Goal: Contribute content: Add original content to the website for others to see

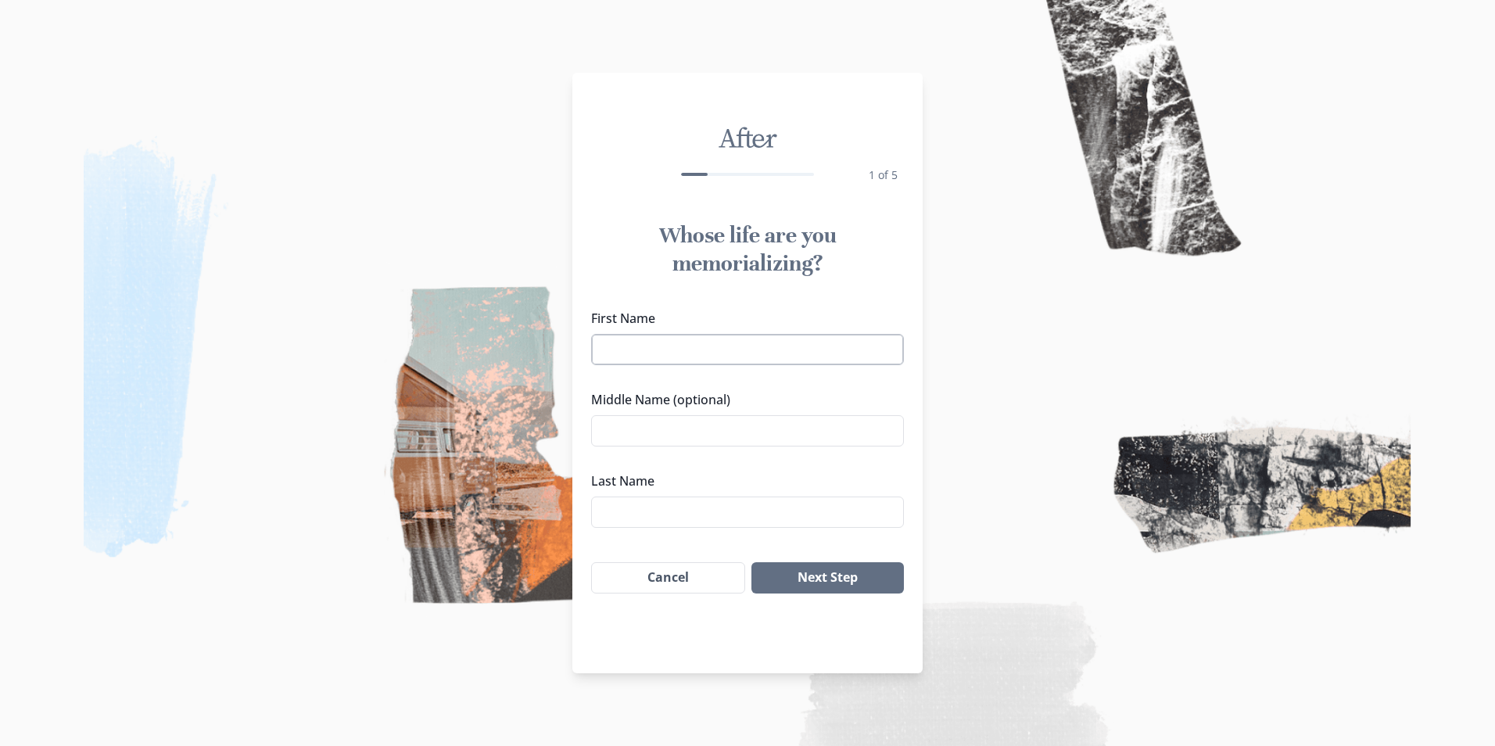
click at [703, 346] on input "First Name" at bounding box center [747, 349] width 313 height 31
type input "[PERSON_NAME]"
type input "Crystal"
type input "[PERSON_NAME]"
click at [826, 575] on button "Next Step" at bounding box center [827, 577] width 152 height 31
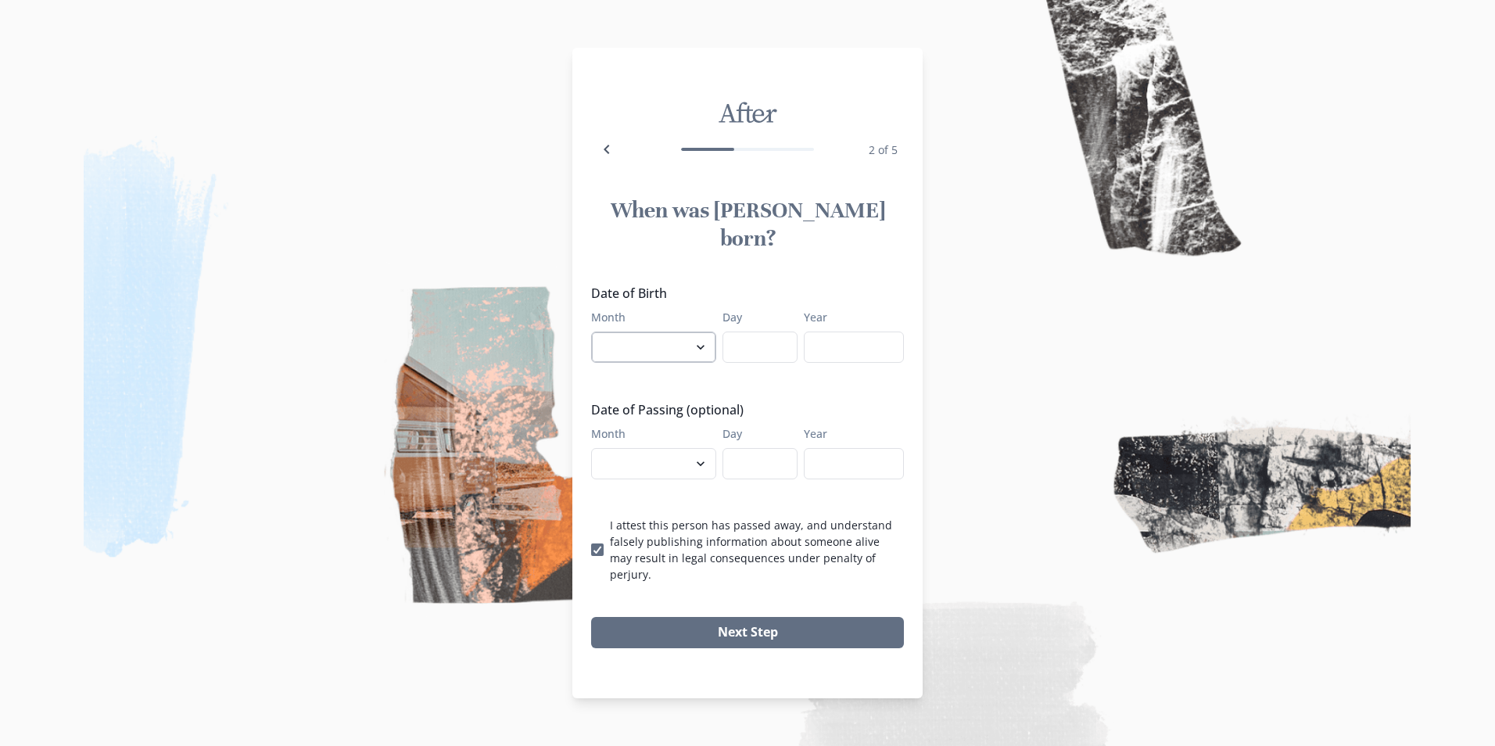
click at [632, 331] on select "January February March April May June July August September October November De…" at bounding box center [653, 346] width 125 height 31
select select "8"
click at [591, 331] on select "January February March April May June July August September October November De…" at bounding box center [653, 346] width 125 height 31
click at [752, 351] on input "Day" at bounding box center [759, 346] width 75 height 31
type input "17"
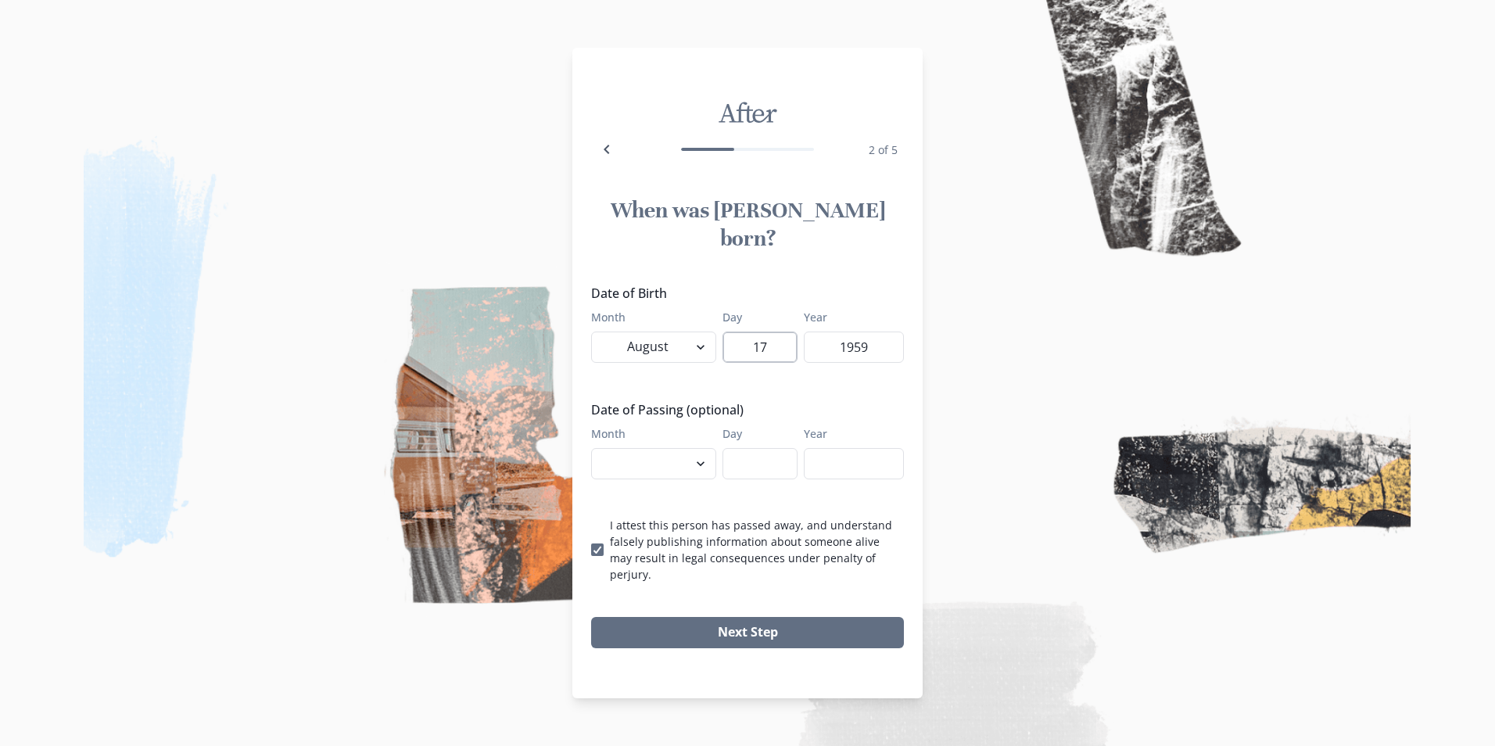
type input "1959"
click at [615, 448] on select "January February March April May June July August September October November De…" at bounding box center [653, 463] width 125 height 31
select select "8"
click at [591, 448] on select "January February March April May June July August September October November De…" at bounding box center [653, 463] width 125 height 31
click at [748, 453] on input "Day" at bounding box center [759, 463] width 75 height 31
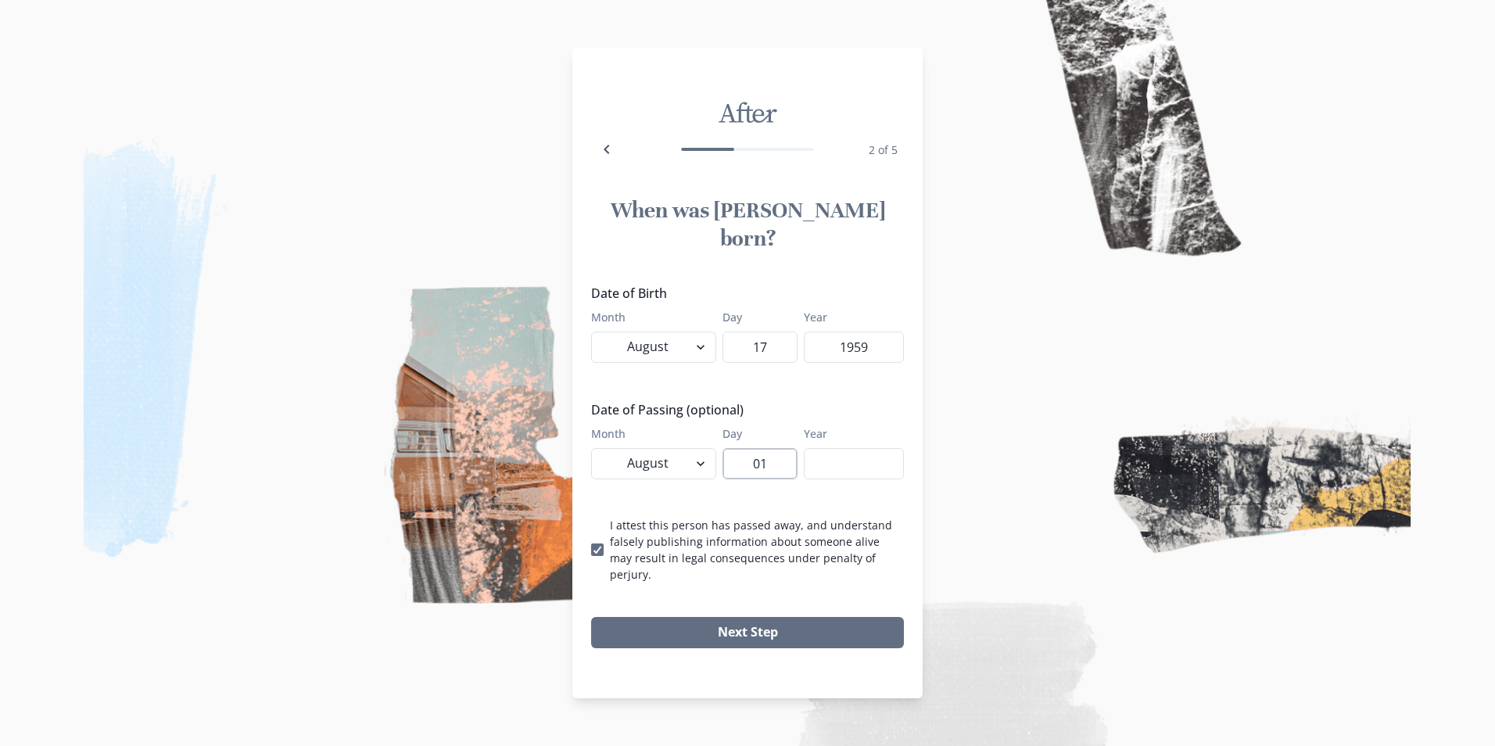
type input "01"
type input "2025"
click at [722, 617] on button "Next Step" at bounding box center [747, 632] width 313 height 31
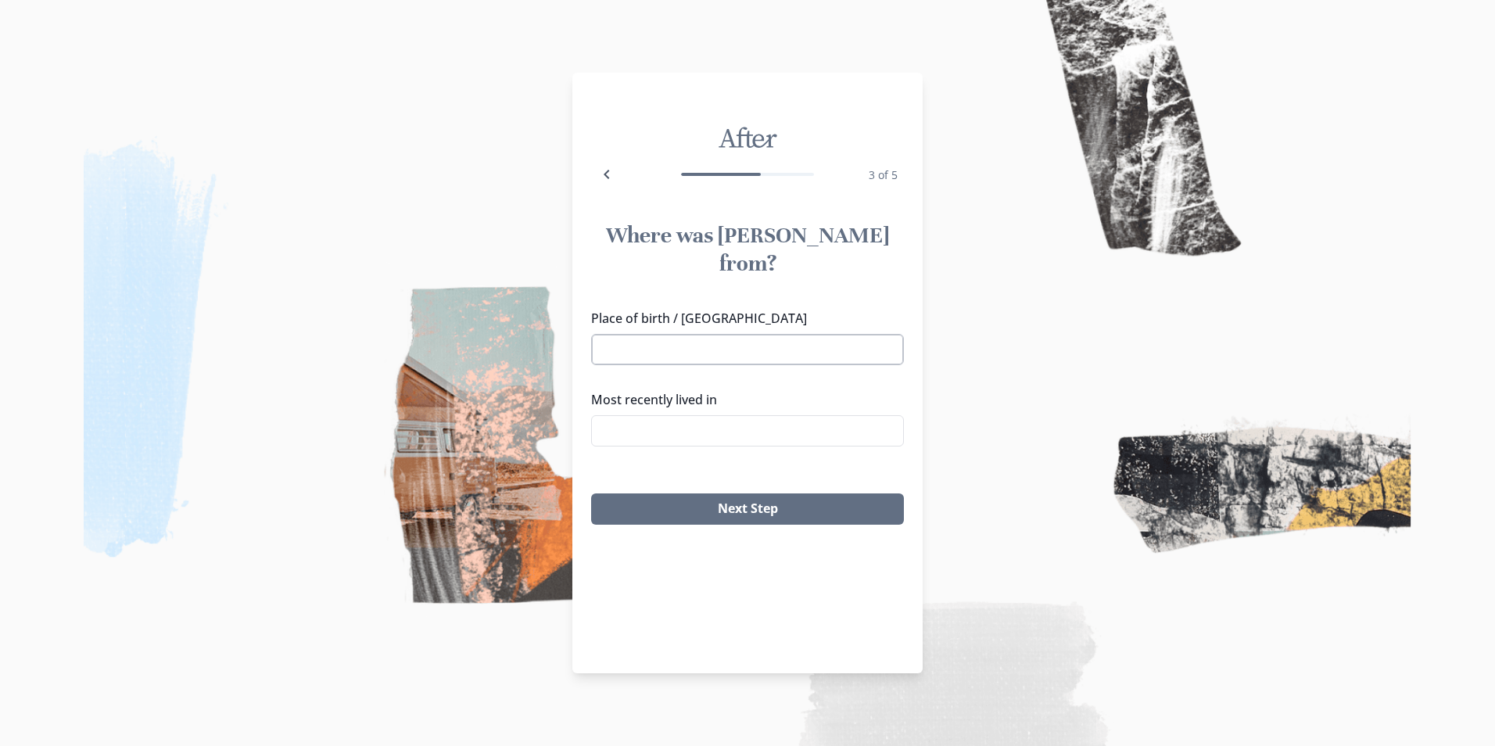
click at [668, 334] on input "Place of birth / [GEOGRAPHIC_DATA]" at bounding box center [747, 349] width 313 height 31
type input "Hillsdale"
click at [642, 436] on li "[GEOGRAPHIC_DATA], [GEOGRAPHIC_DATA]" at bounding box center [747, 431] width 311 height 25
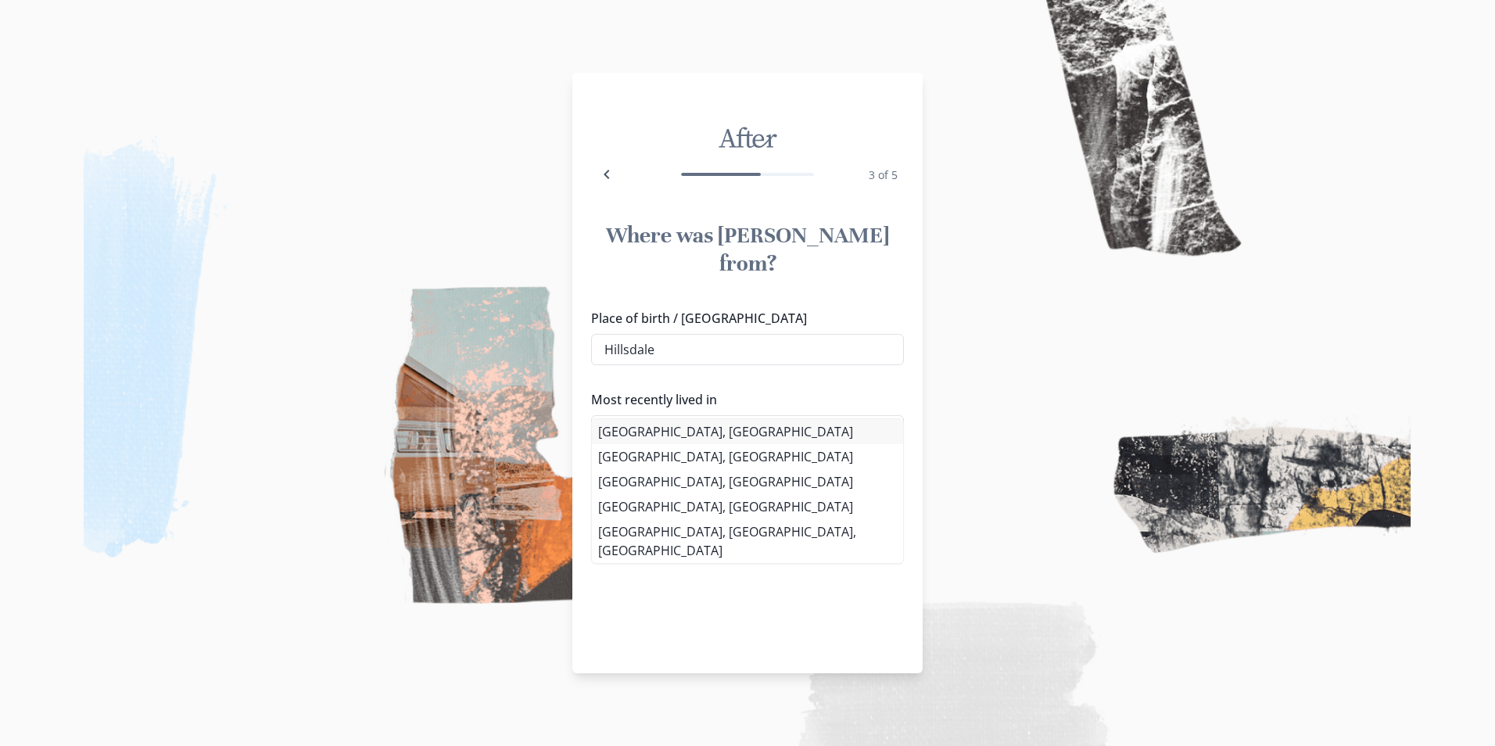
type input "[GEOGRAPHIC_DATA], [GEOGRAPHIC_DATA]"
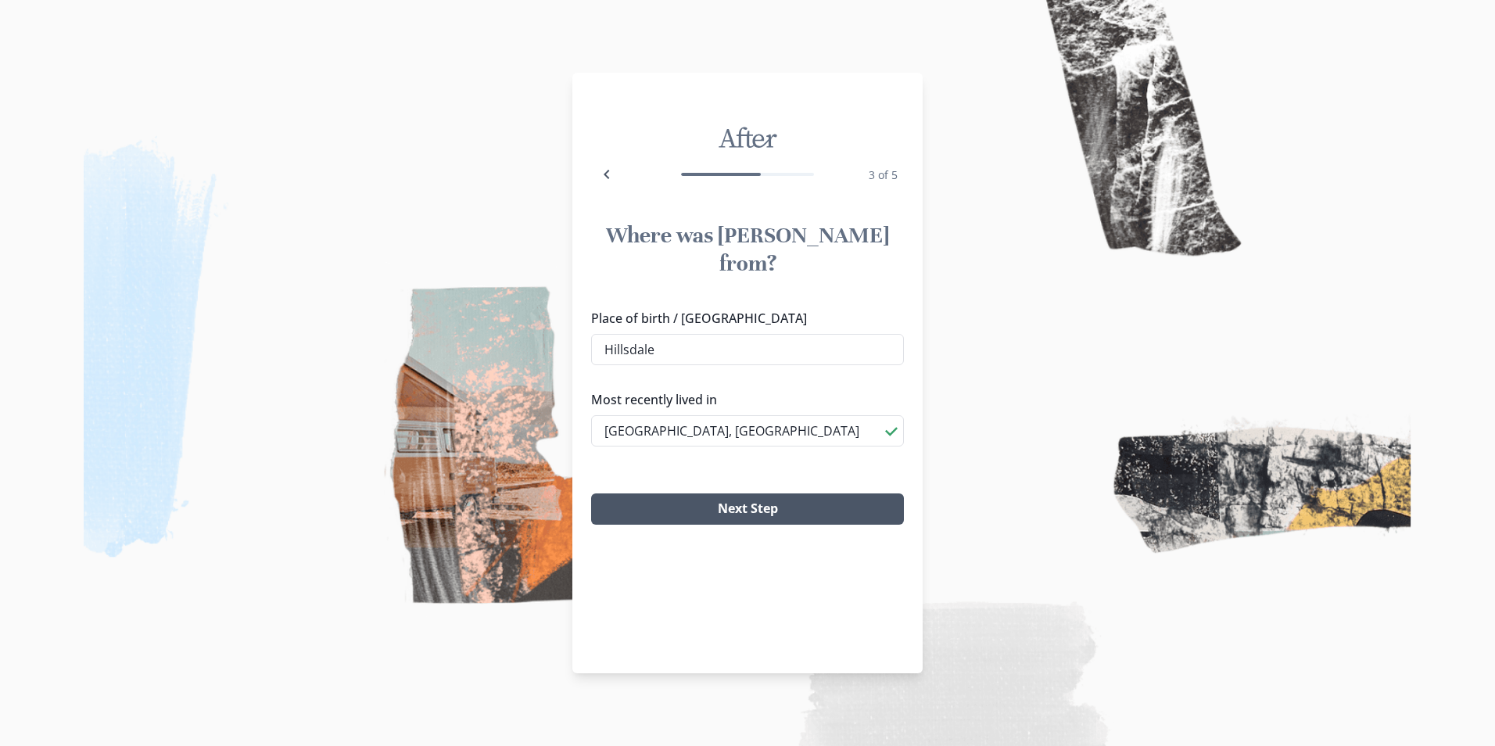
click at [718, 493] on button "Next Step" at bounding box center [747, 508] width 313 height 31
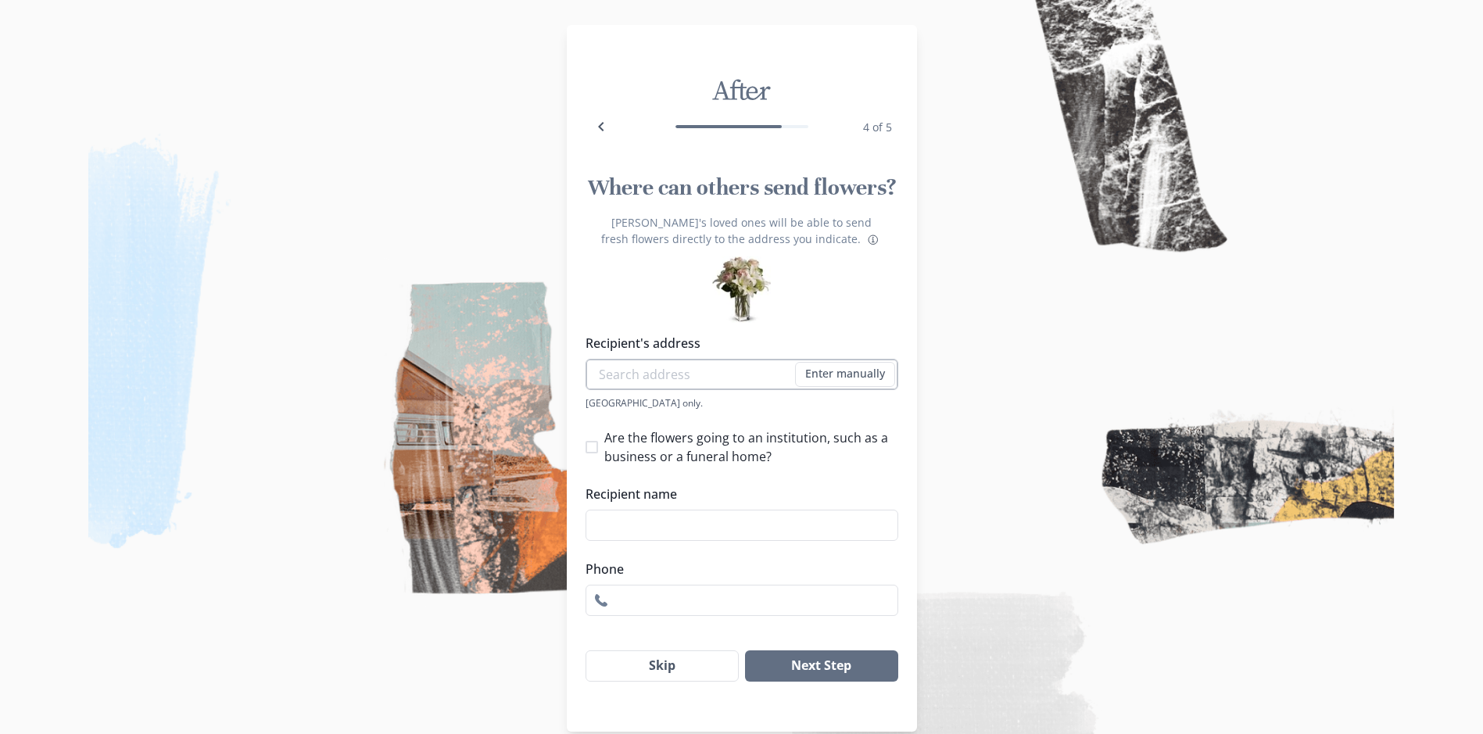
click at [694, 378] on input "Recipient's address" at bounding box center [742, 374] width 313 height 31
click at [686, 407] on li "[STREET_ADDRESS][PERSON_NAME]" at bounding box center [747, 403] width 311 height 25
type input "[STREET_ADDRESS][PERSON_NAME]"
type input "1"
select select "MI"
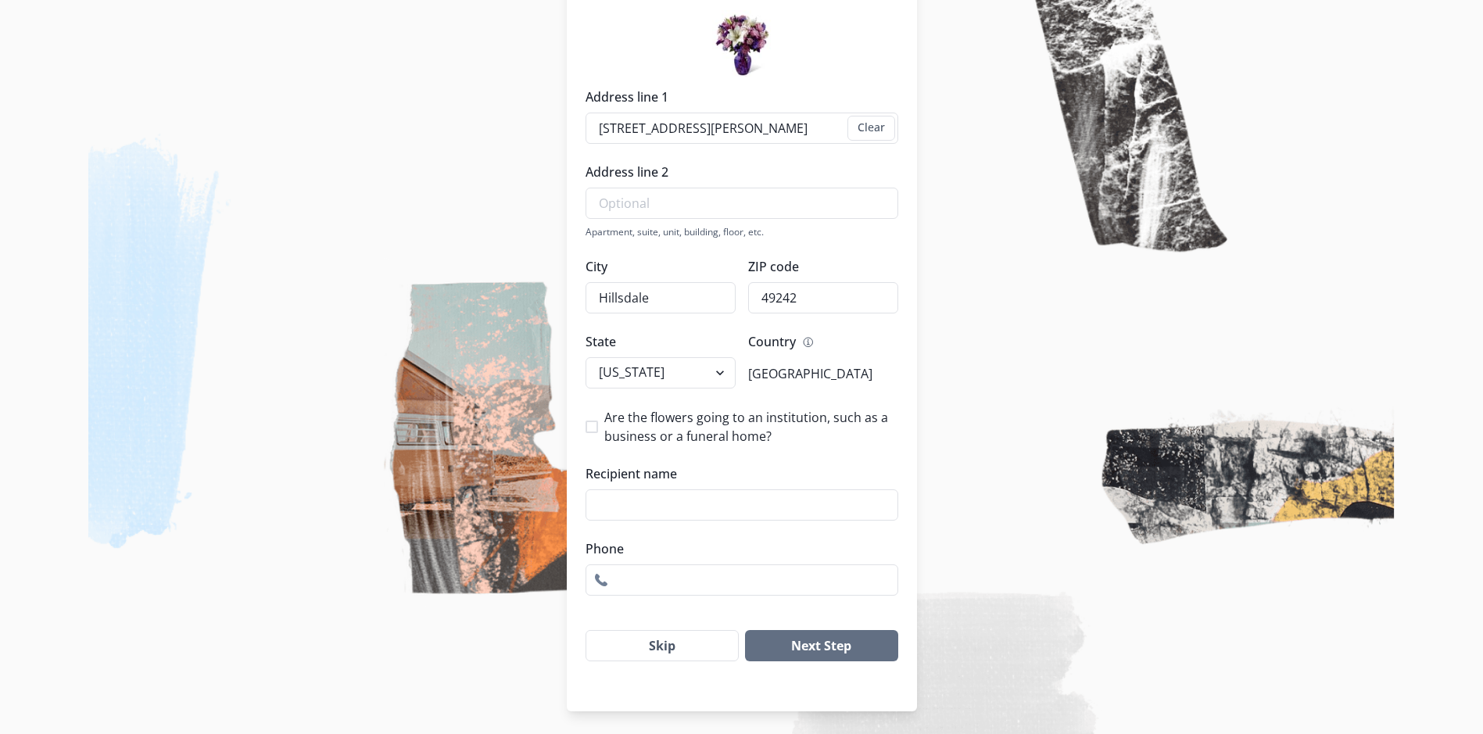
scroll to position [249, 0]
click at [829, 641] on button "Next Step" at bounding box center [821, 643] width 152 height 31
click at [635, 501] on input "Recipient name" at bounding box center [742, 502] width 313 height 31
type input "[PERSON_NAME]"
click at [838, 643] on button "Next Step" at bounding box center [821, 643] width 152 height 31
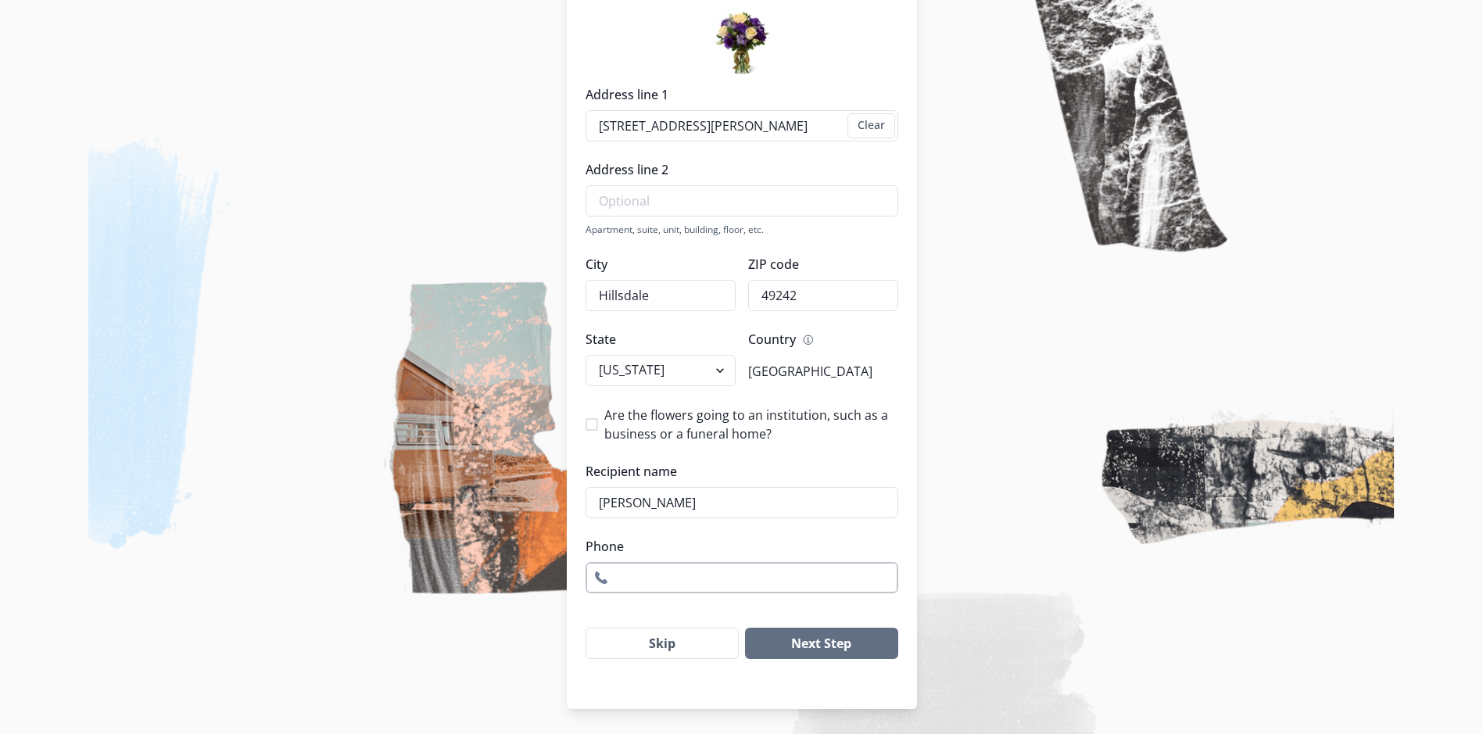
click at [692, 574] on input "Phone" at bounding box center [742, 577] width 313 height 31
type input "5173981490"
click at [815, 648] on button "Next Step" at bounding box center [821, 643] width 152 height 31
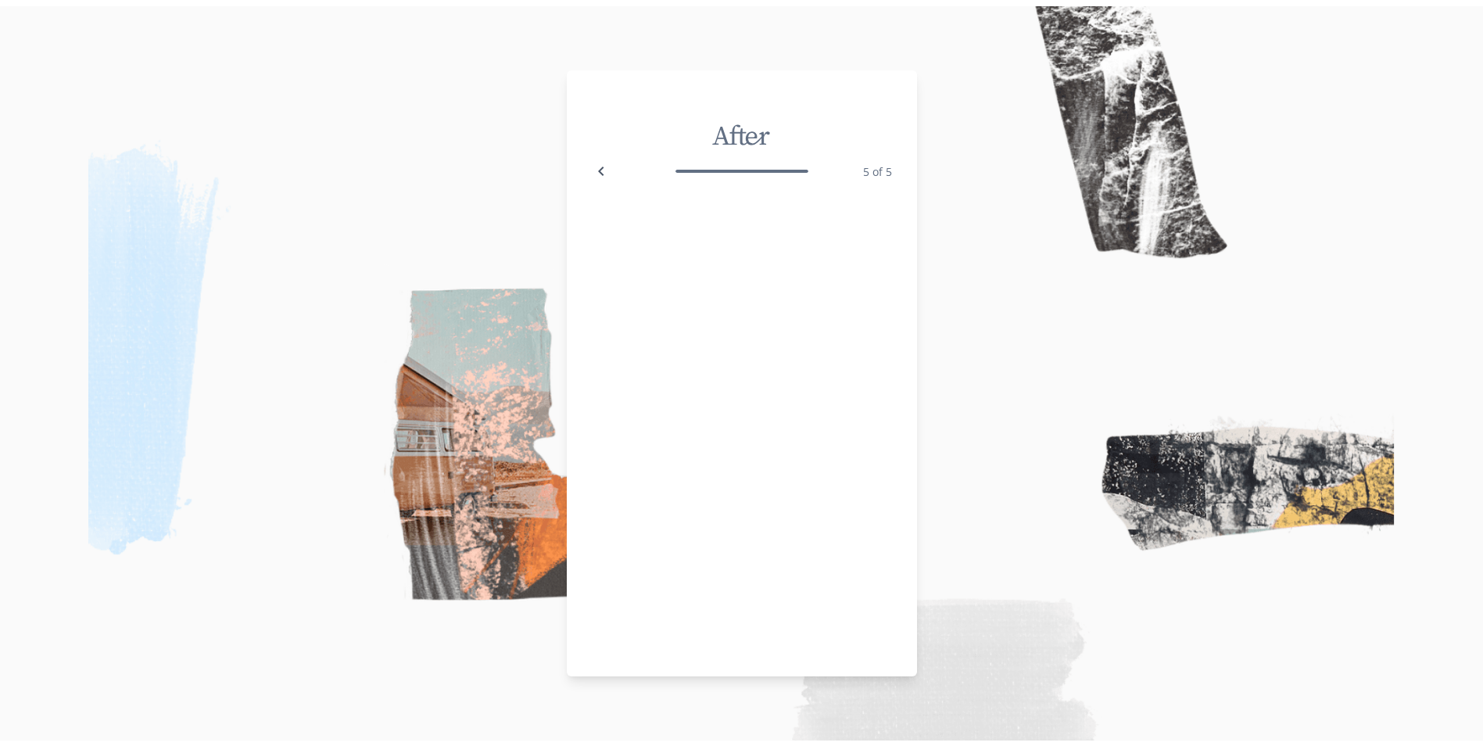
scroll to position [0, 0]
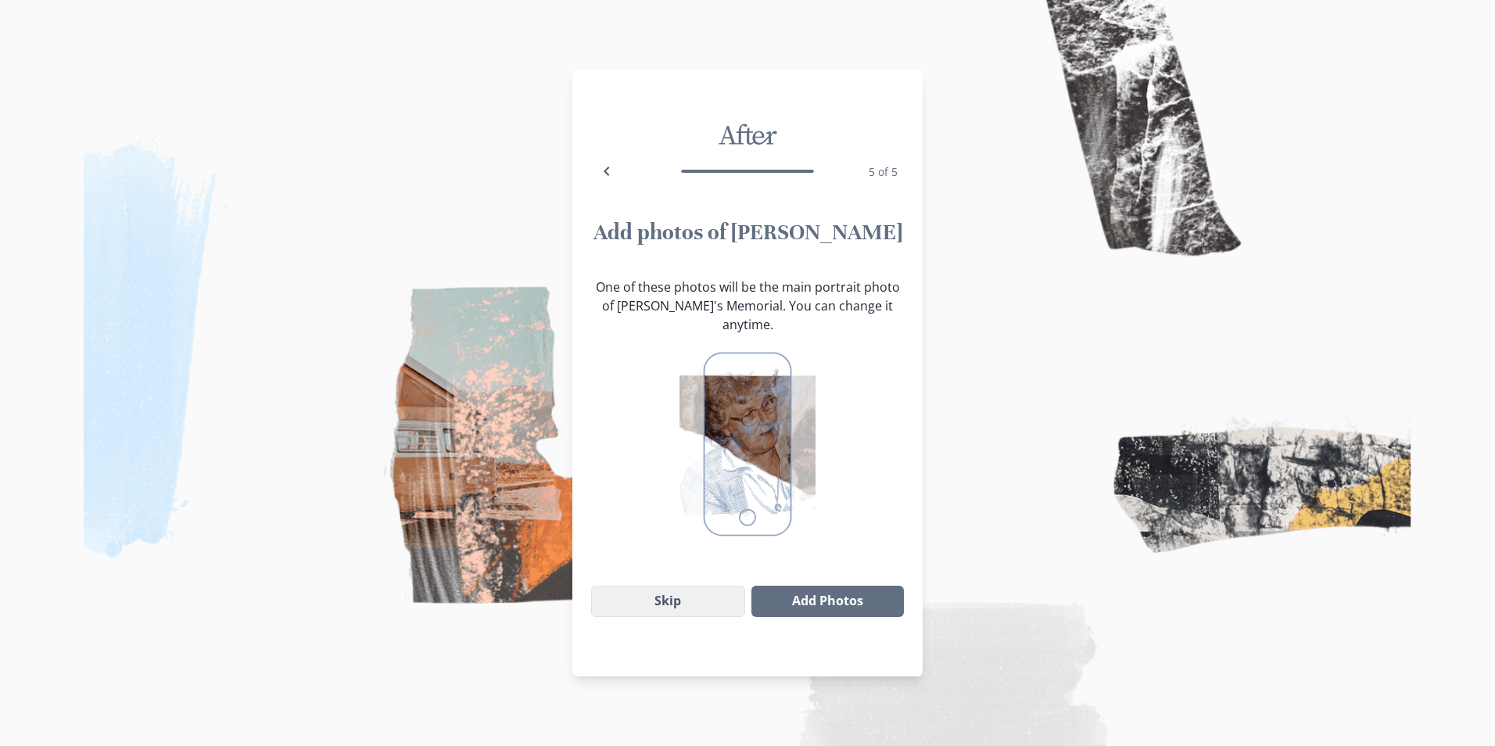
click at [675, 586] on button "Skip" at bounding box center [668, 601] width 154 height 31
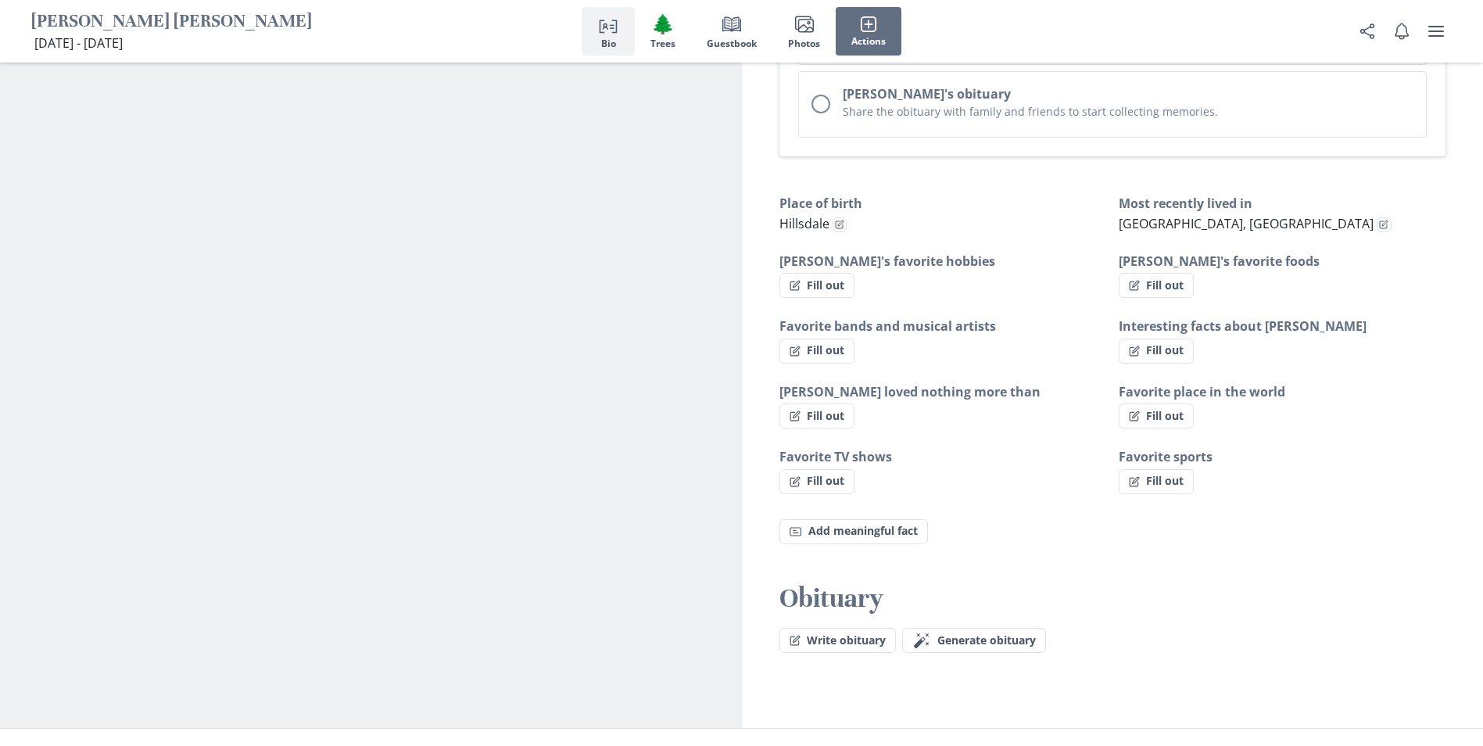
scroll to position [860, 0]
click at [828, 626] on button "Write obituary" at bounding box center [837, 638] width 116 height 25
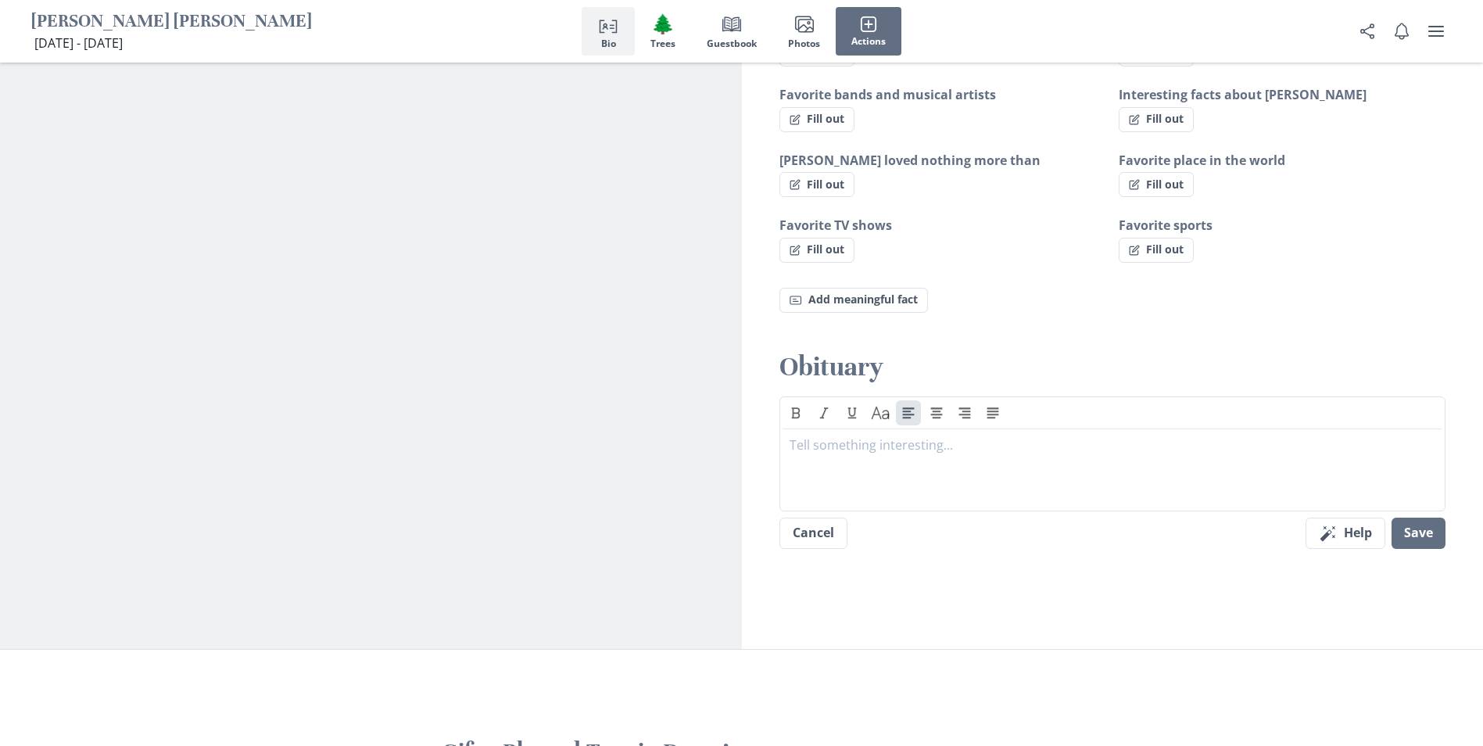
scroll to position [1095, 0]
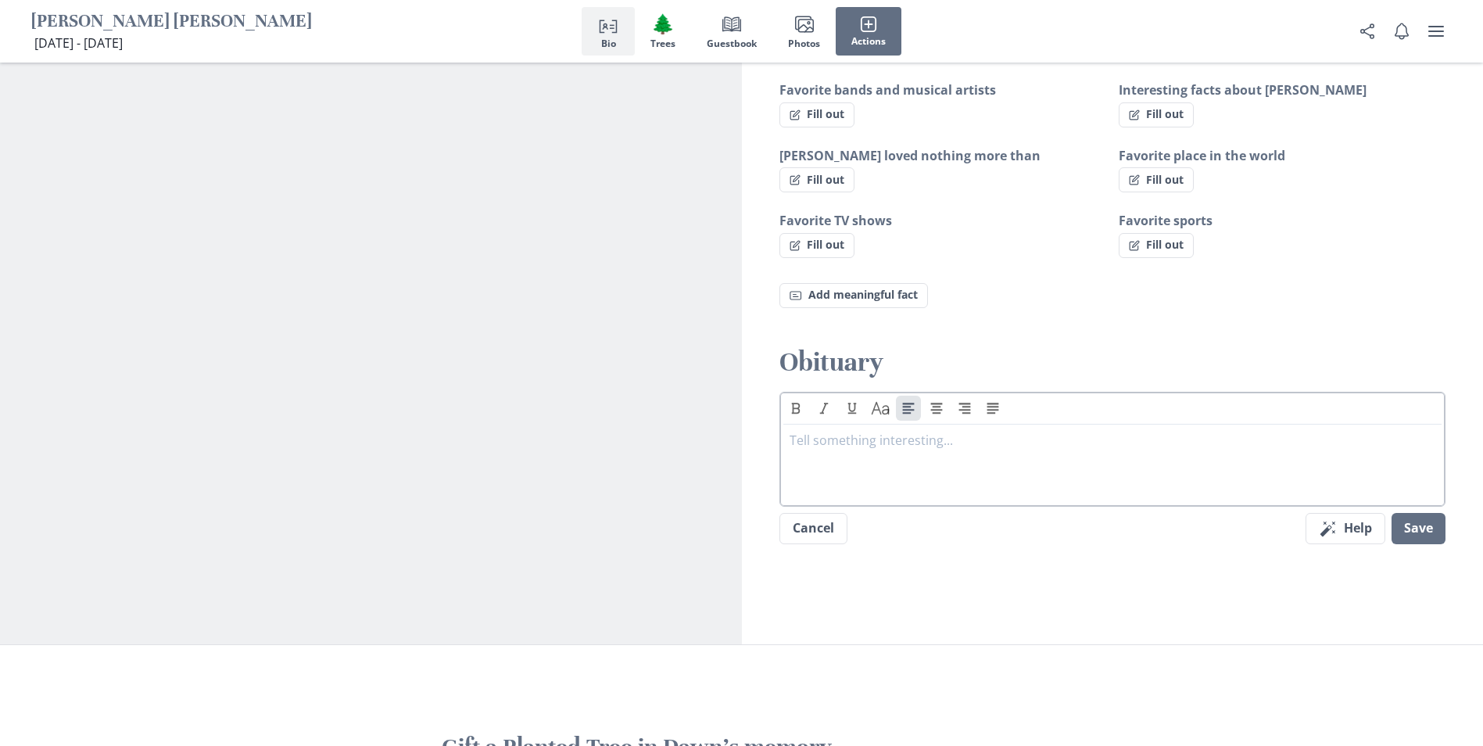
click at [833, 432] on p at bounding box center [1113, 440] width 647 height 19
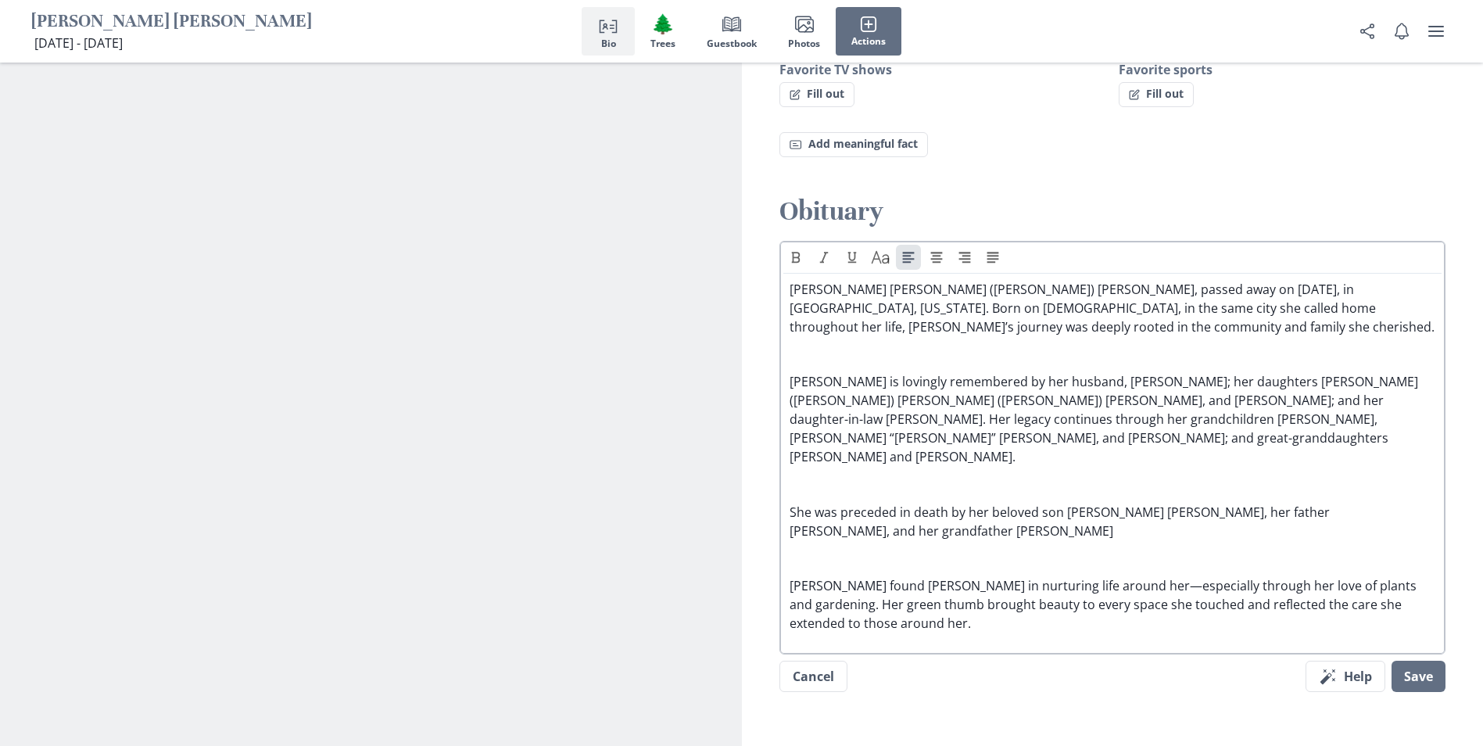
scroll to position [1485, 0]
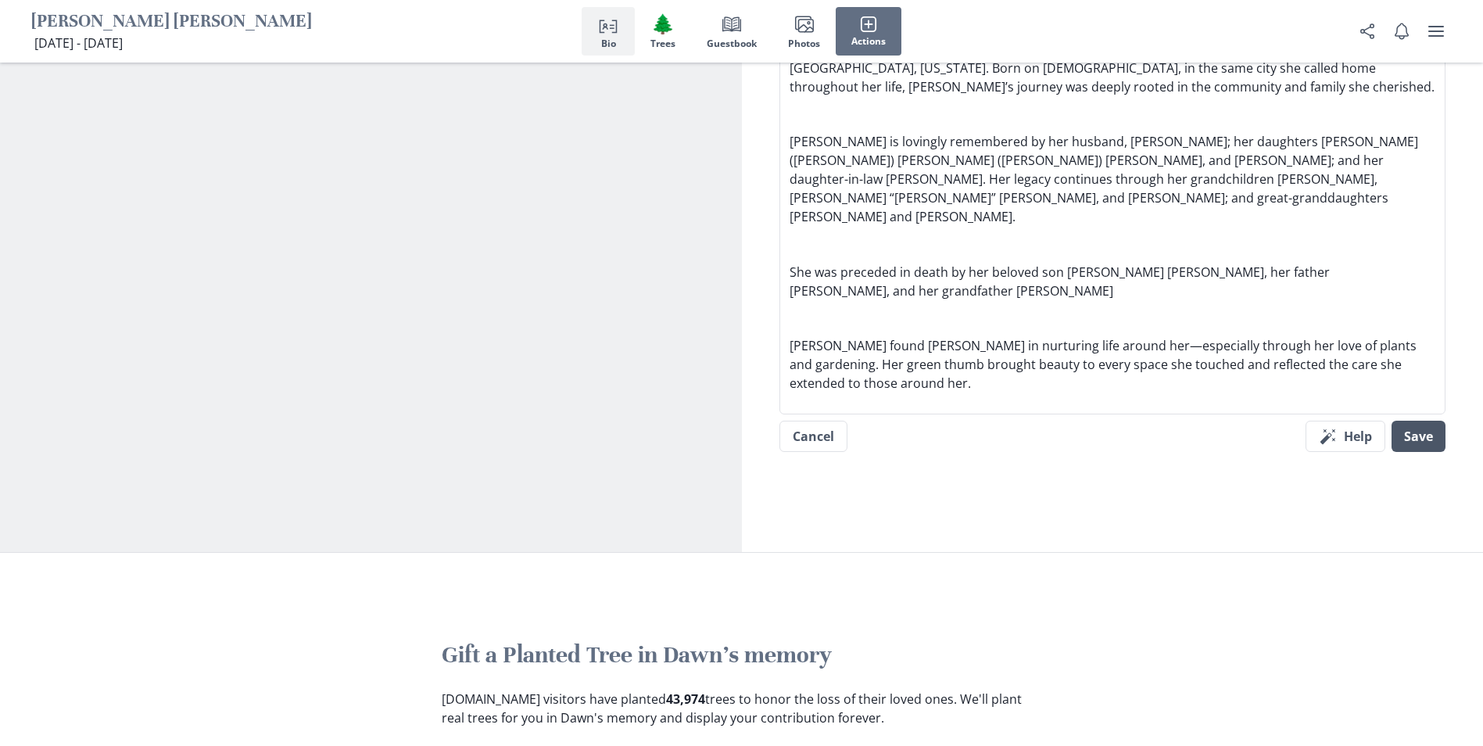
click at [1415, 421] on button "Save" at bounding box center [1419, 436] width 54 height 31
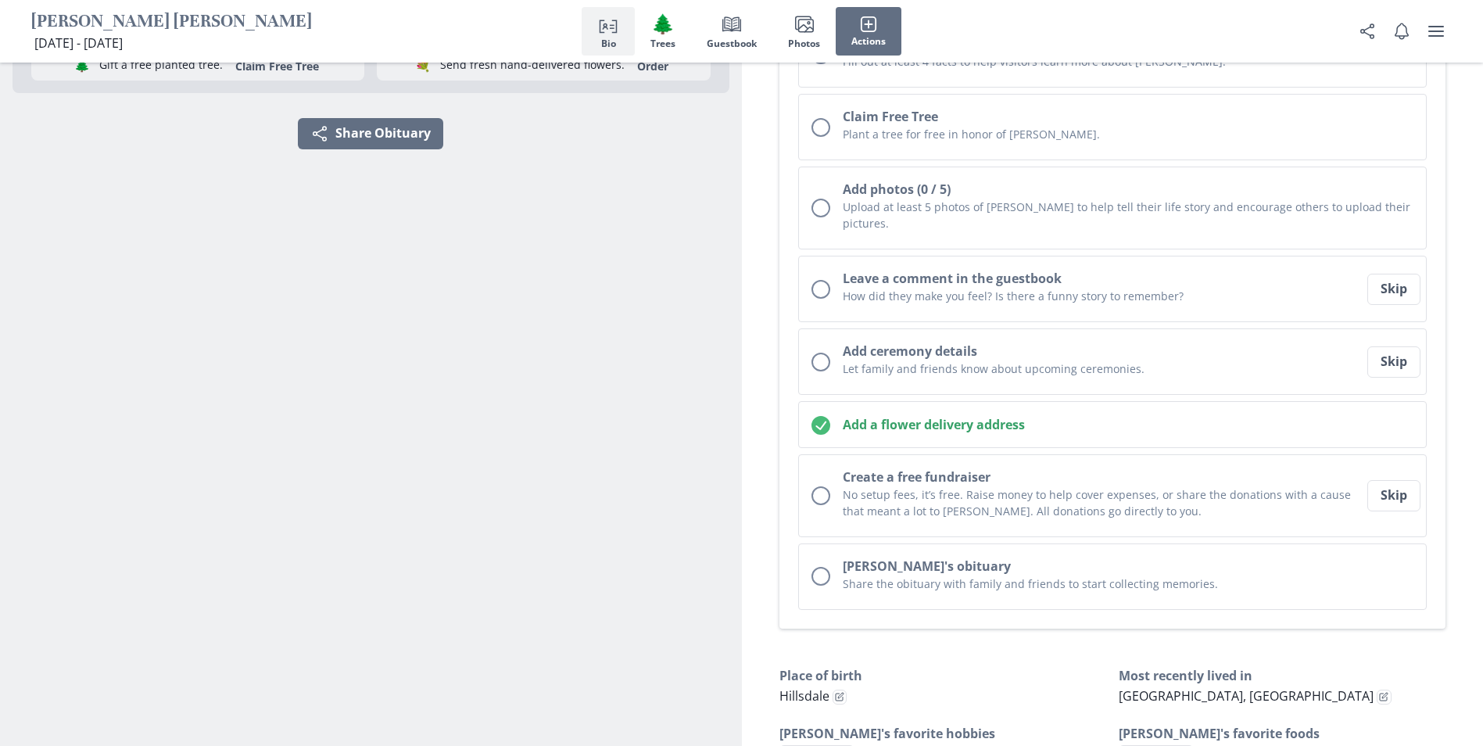
scroll to position [391, 0]
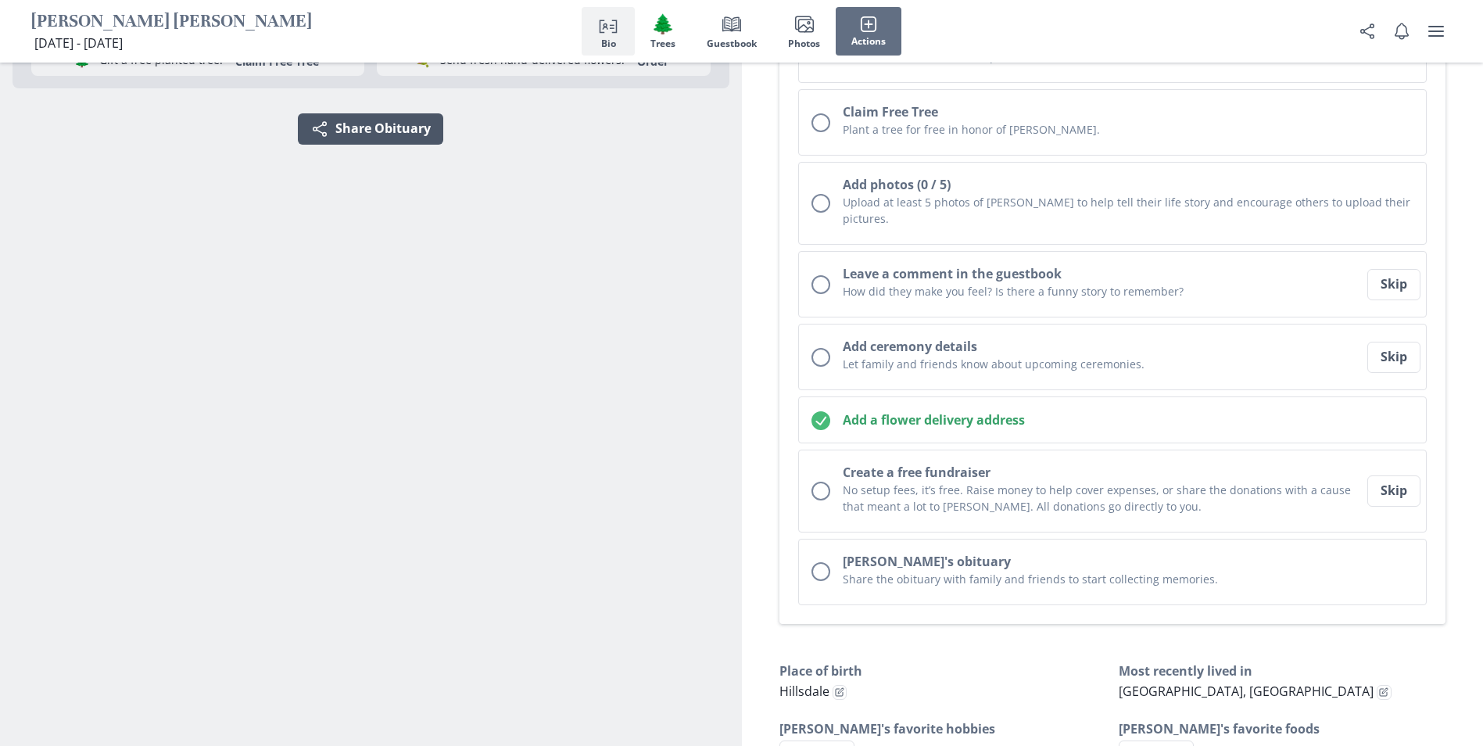
click at [363, 124] on button "Share Share Obituary" at bounding box center [370, 128] width 145 height 31
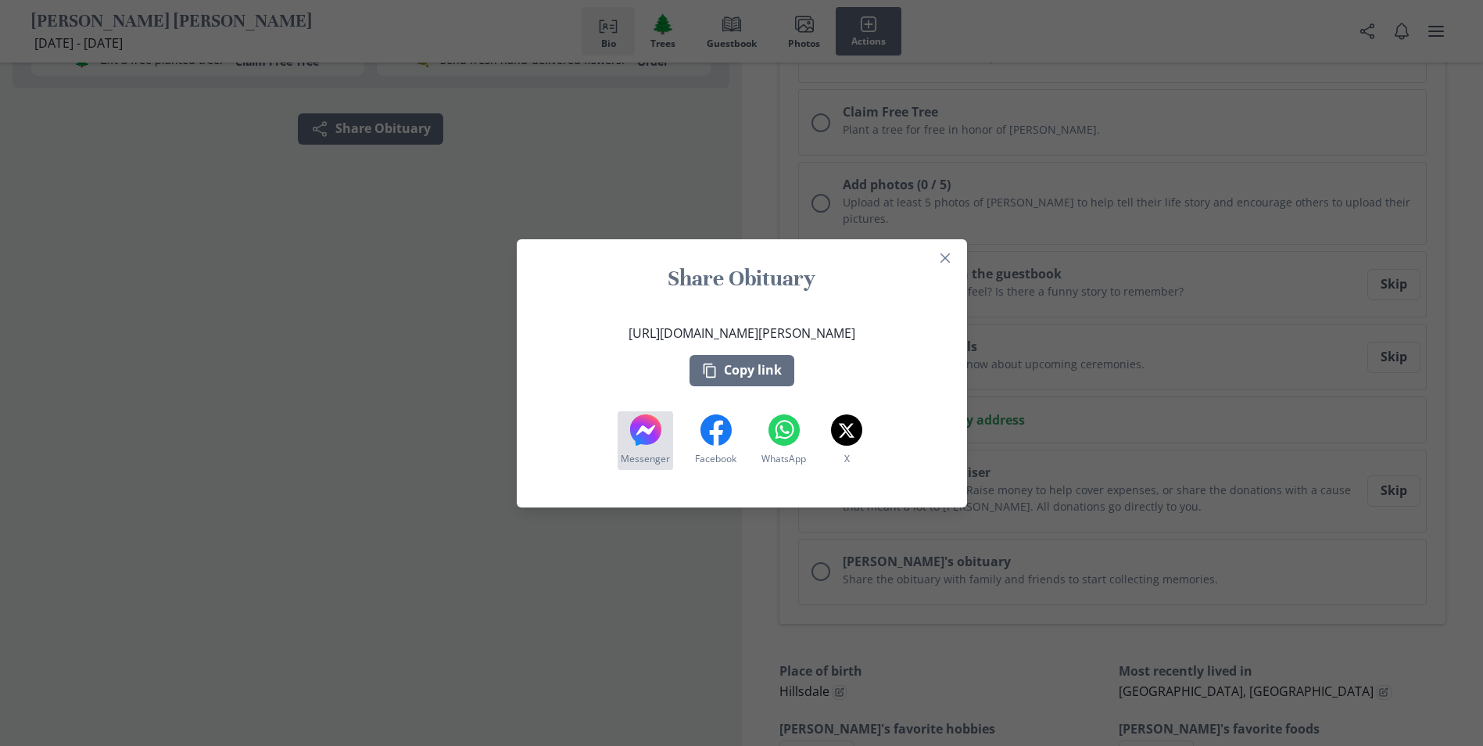
click at [656, 444] on icon "Messenger" at bounding box center [645, 429] width 31 height 31
click at [958, 260] on button "Close" at bounding box center [945, 257] width 25 height 25
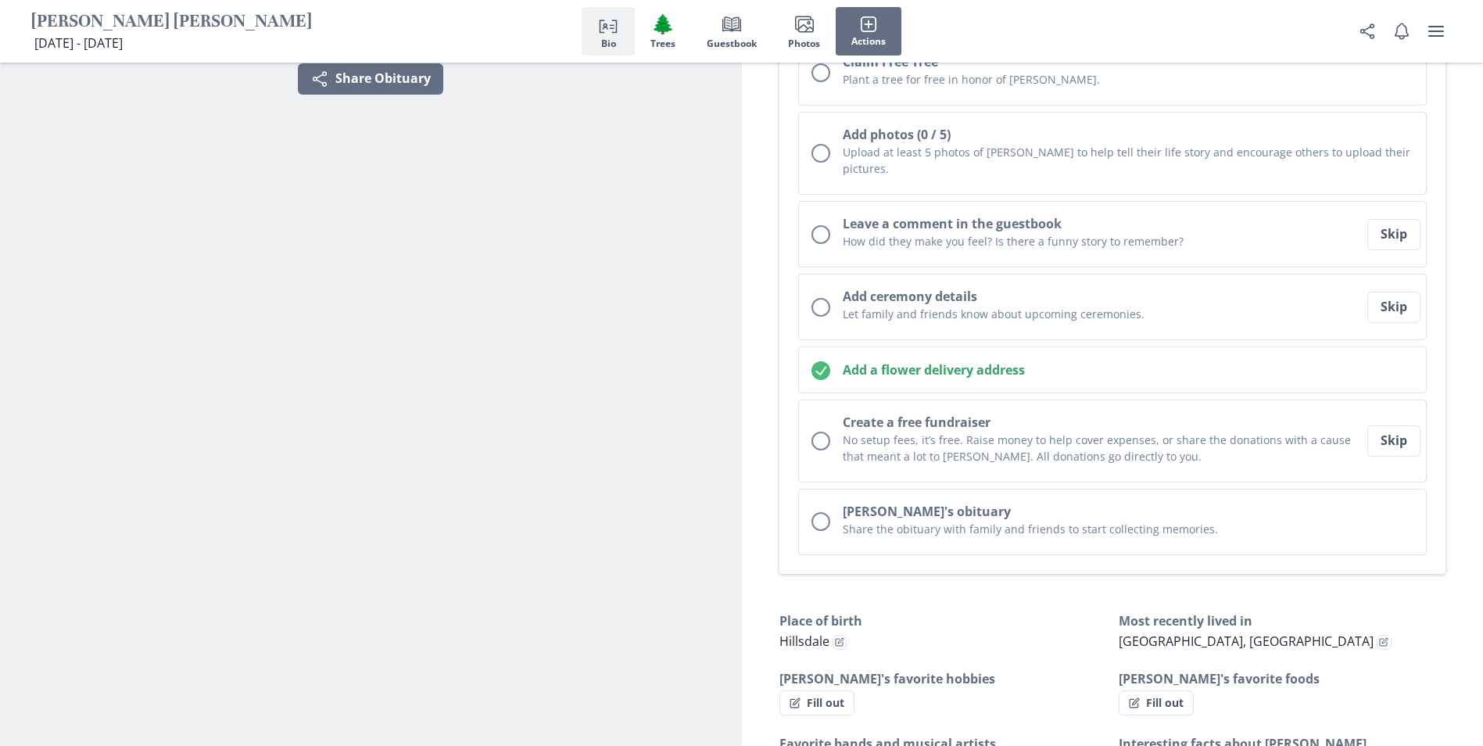
scroll to position [156, 0]
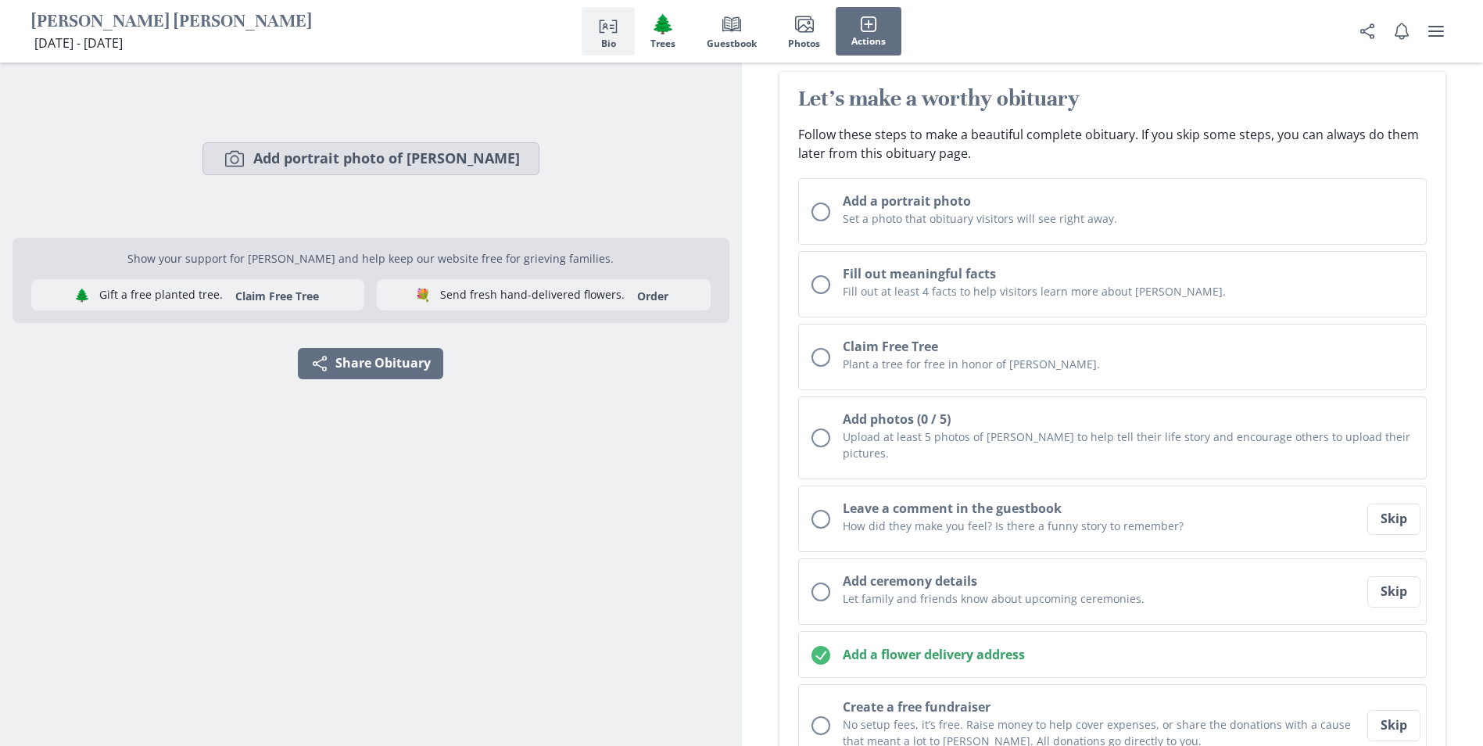
click at [351, 161] on button "Camera Add portrait photo of [PERSON_NAME]" at bounding box center [370, 158] width 337 height 33
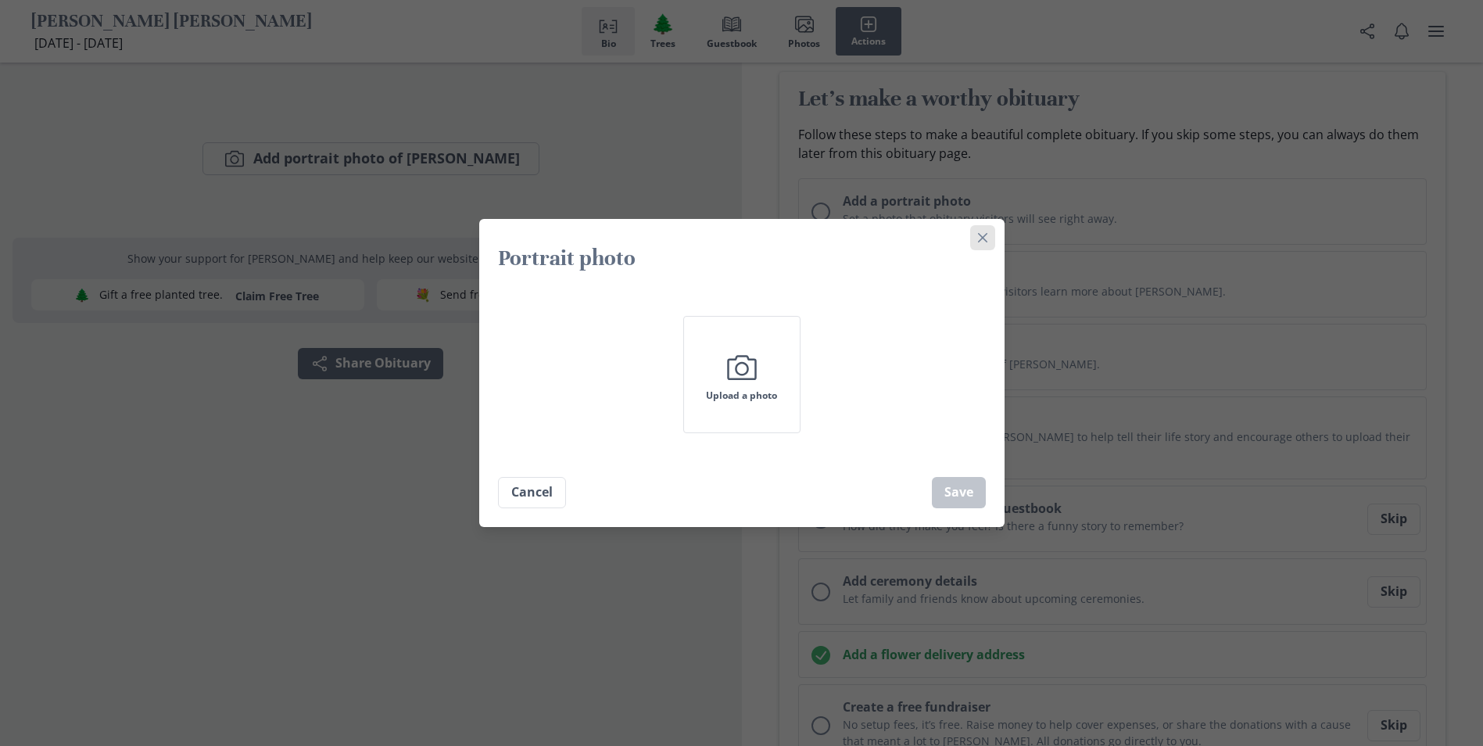
click at [994, 236] on button "Close" at bounding box center [982, 237] width 25 height 25
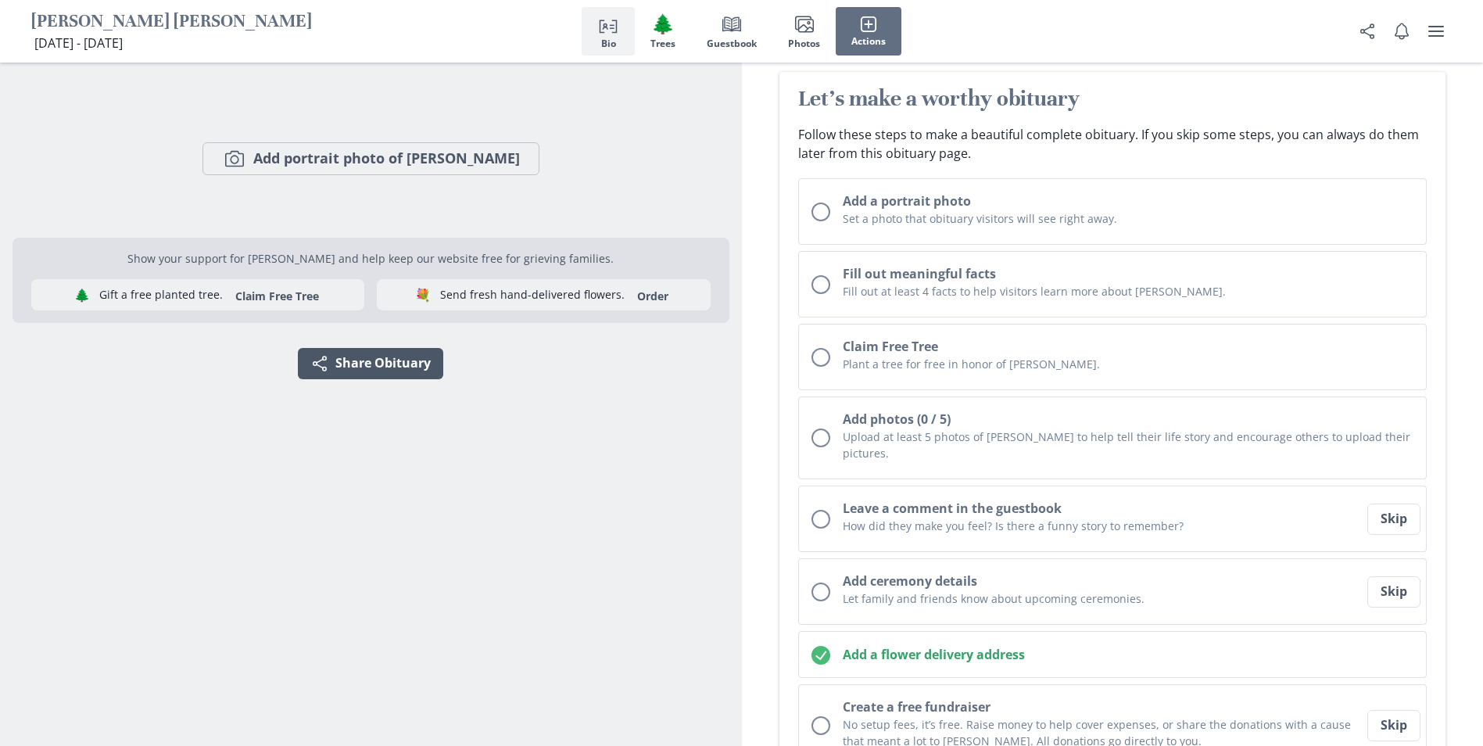
click at [353, 367] on button "Share Share Obituary" at bounding box center [370, 363] width 145 height 31
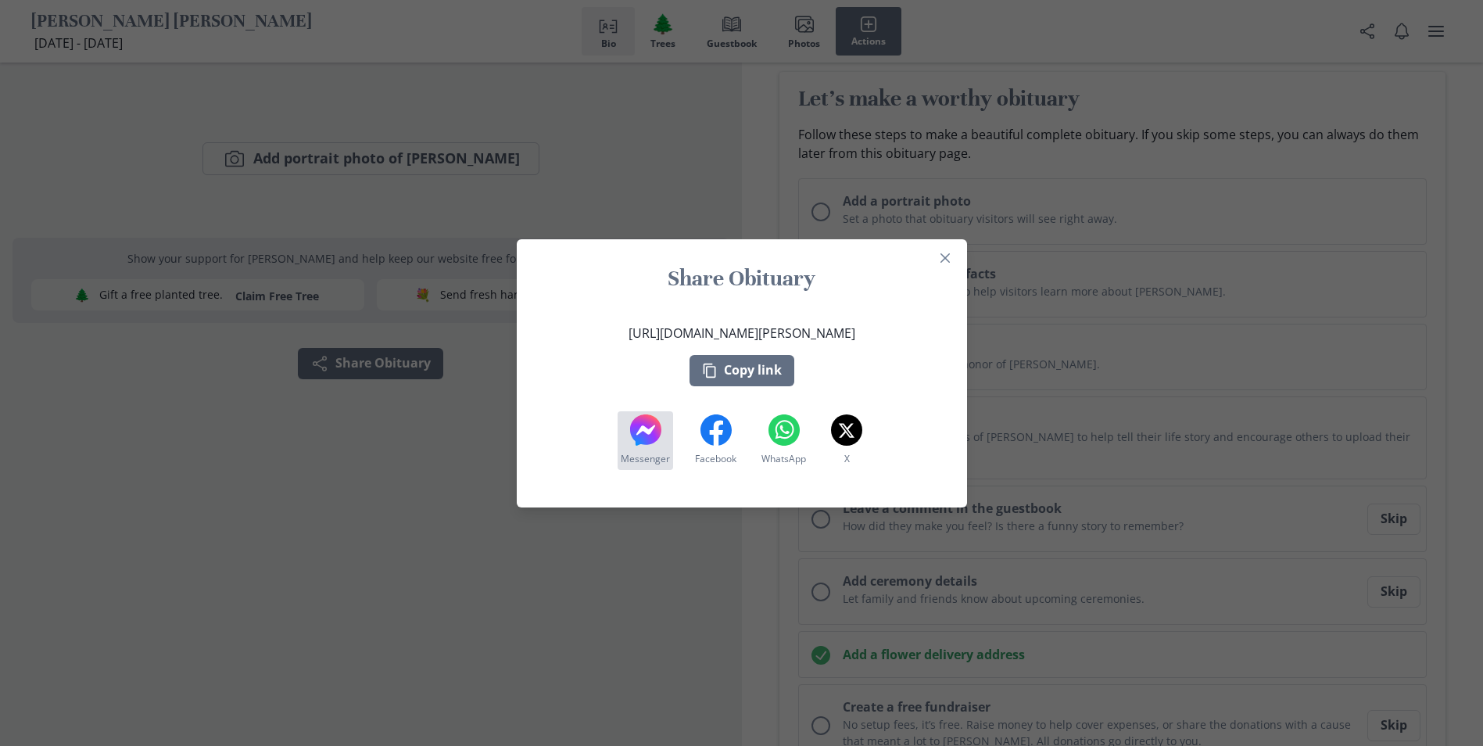
click at [643, 423] on icon at bounding box center [645, 429] width 31 height 31
click at [641, 425] on icon at bounding box center [645, 429] width 31 height 31
click at [950, 257] on icon "Close" at bounding box center [945, 257] width 9 height 9
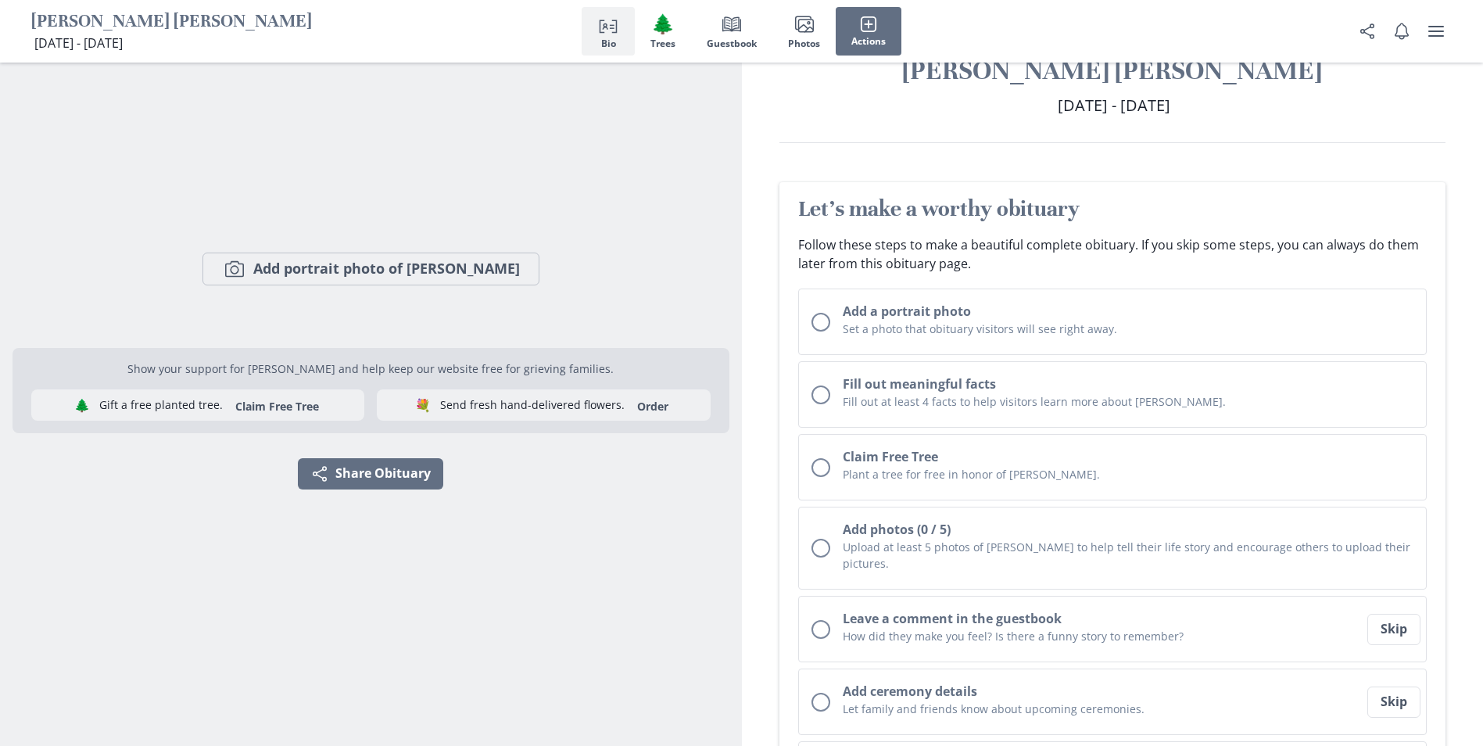
scroll to position [0, 0]
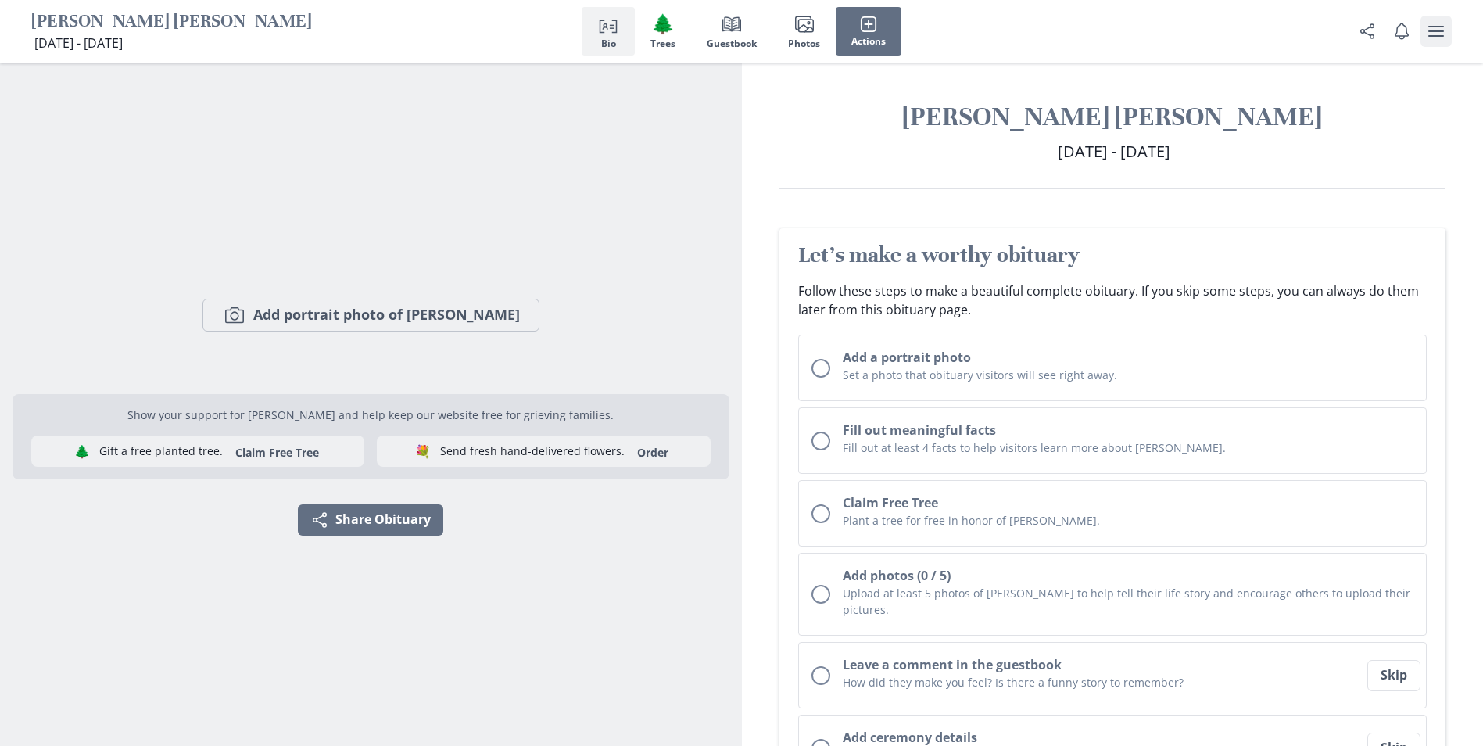
click at [1442, 34] on icon "user menu" at bounding box center [1436, 31] width 19 height 19
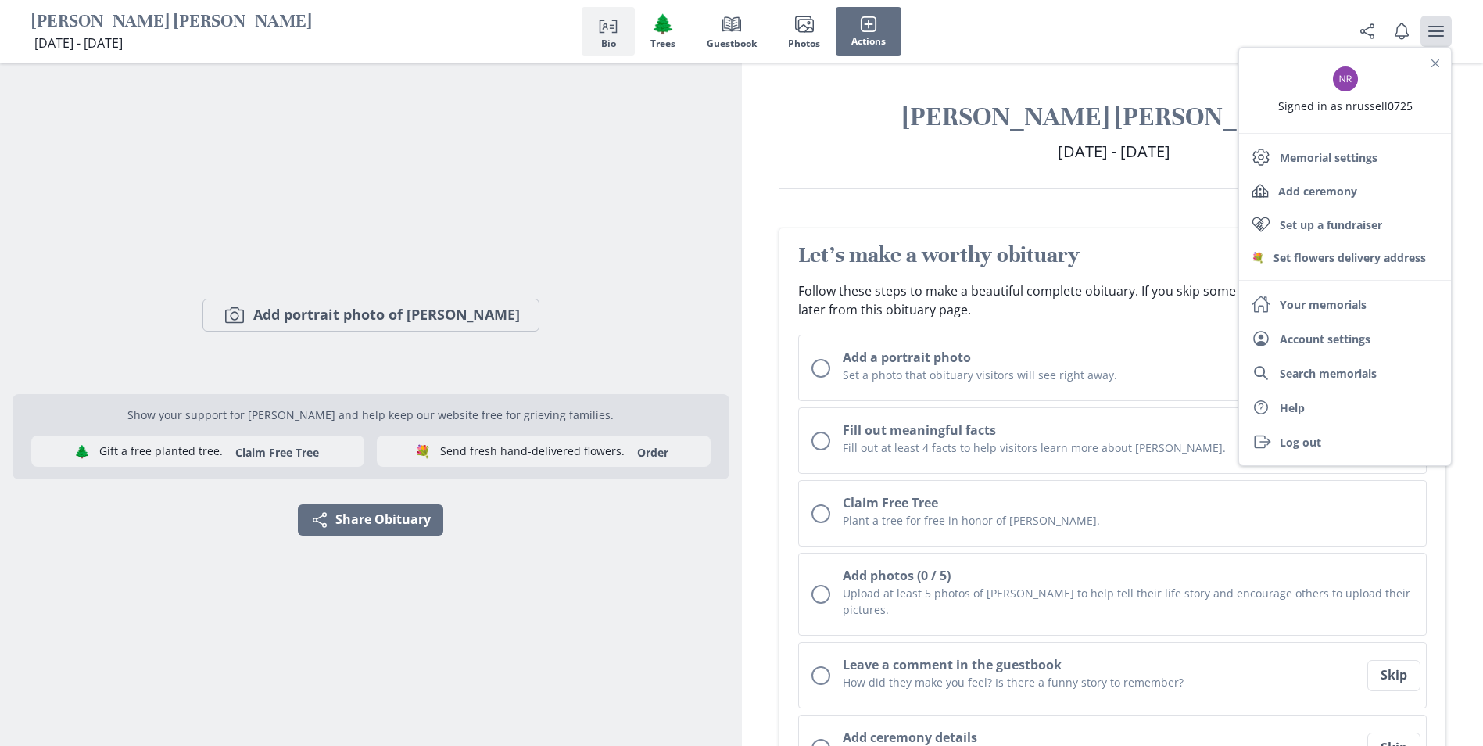
click at [689, 569] on div "Camera Add portrait photo of [PERSON_NAME] Show your support for [PERSON_NAME] …" at bounding box center [371, 404] width 717 height 683
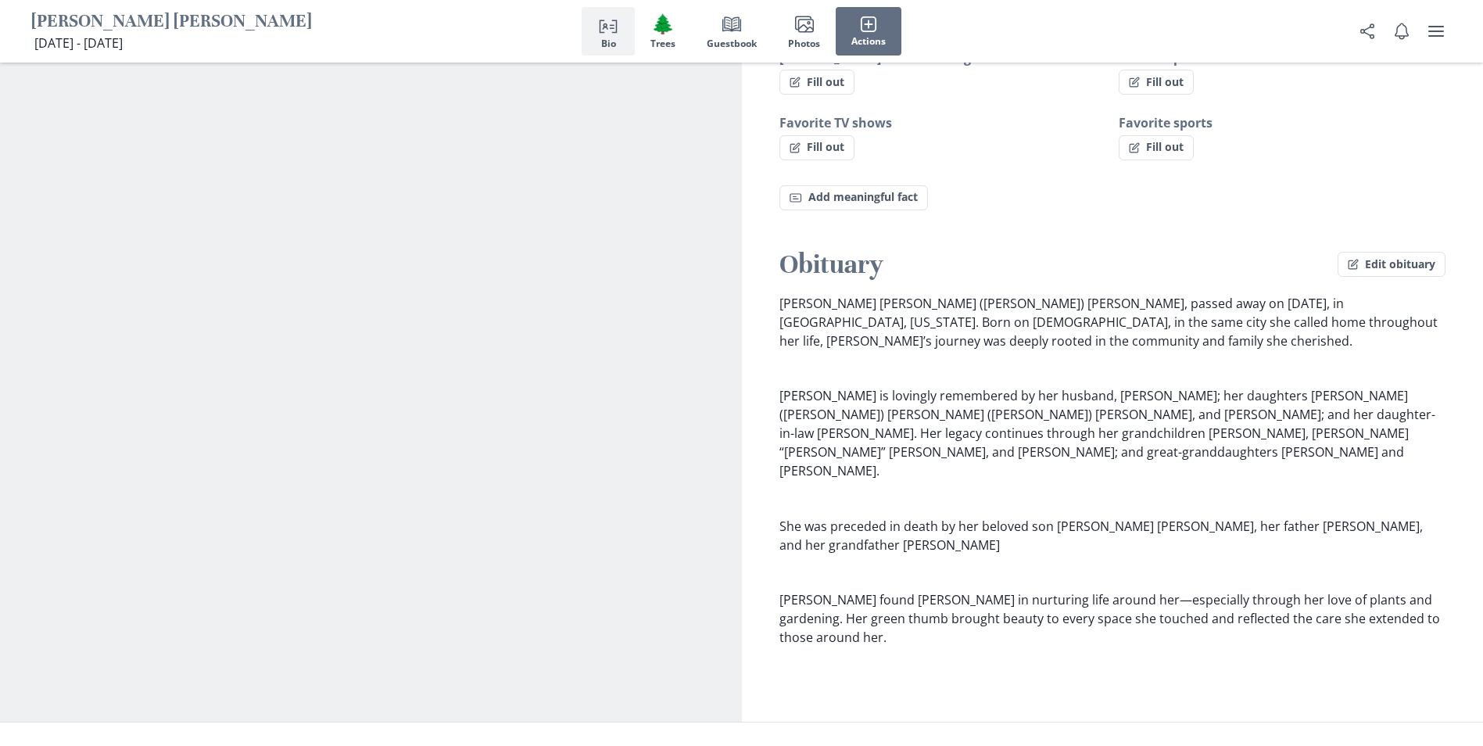
scroll to position [1329, 0]
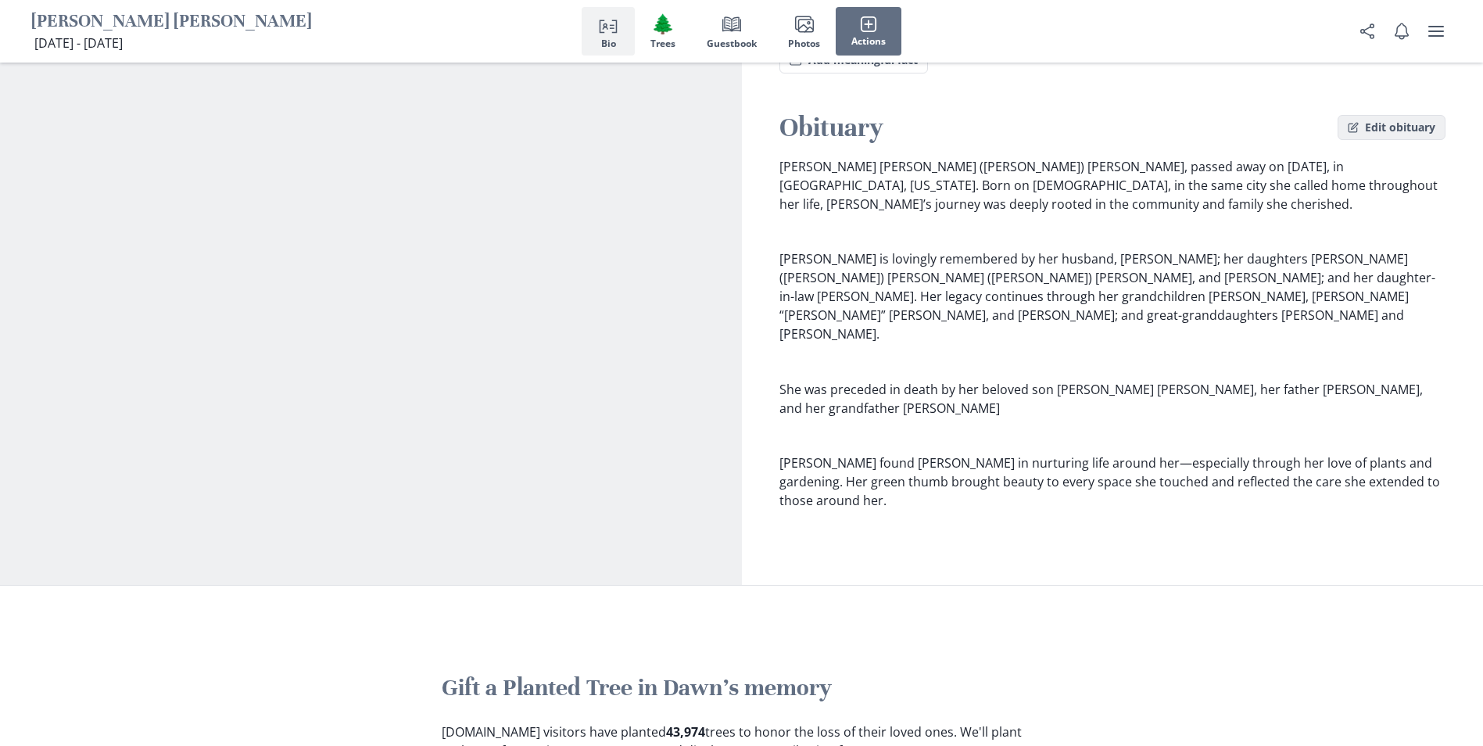
click at [1360, 116] on button "Edit obituary" at bounding box center [1392, 127] width 108 height 25
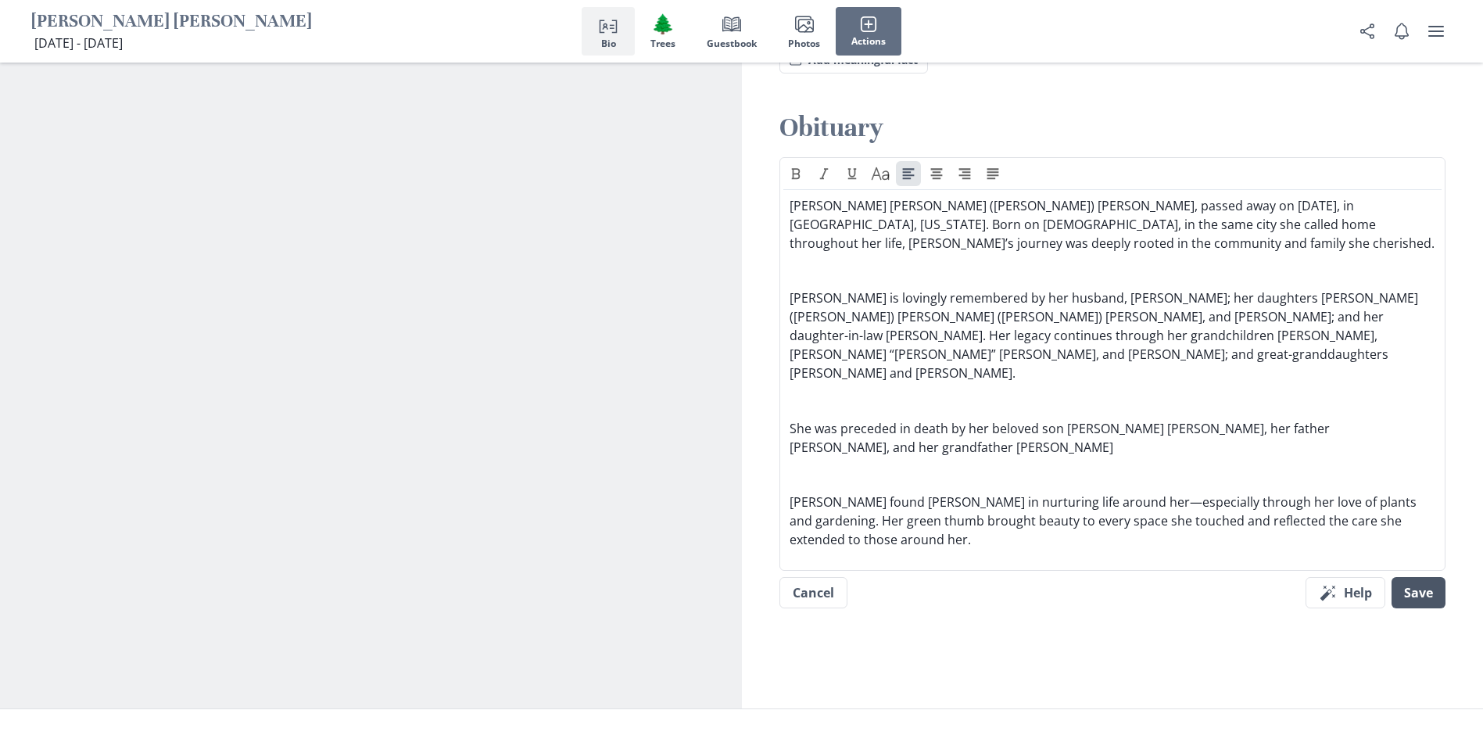
click at [1418, 577] on button "Save" at bounding box center [1419, 592] width 54 height 31
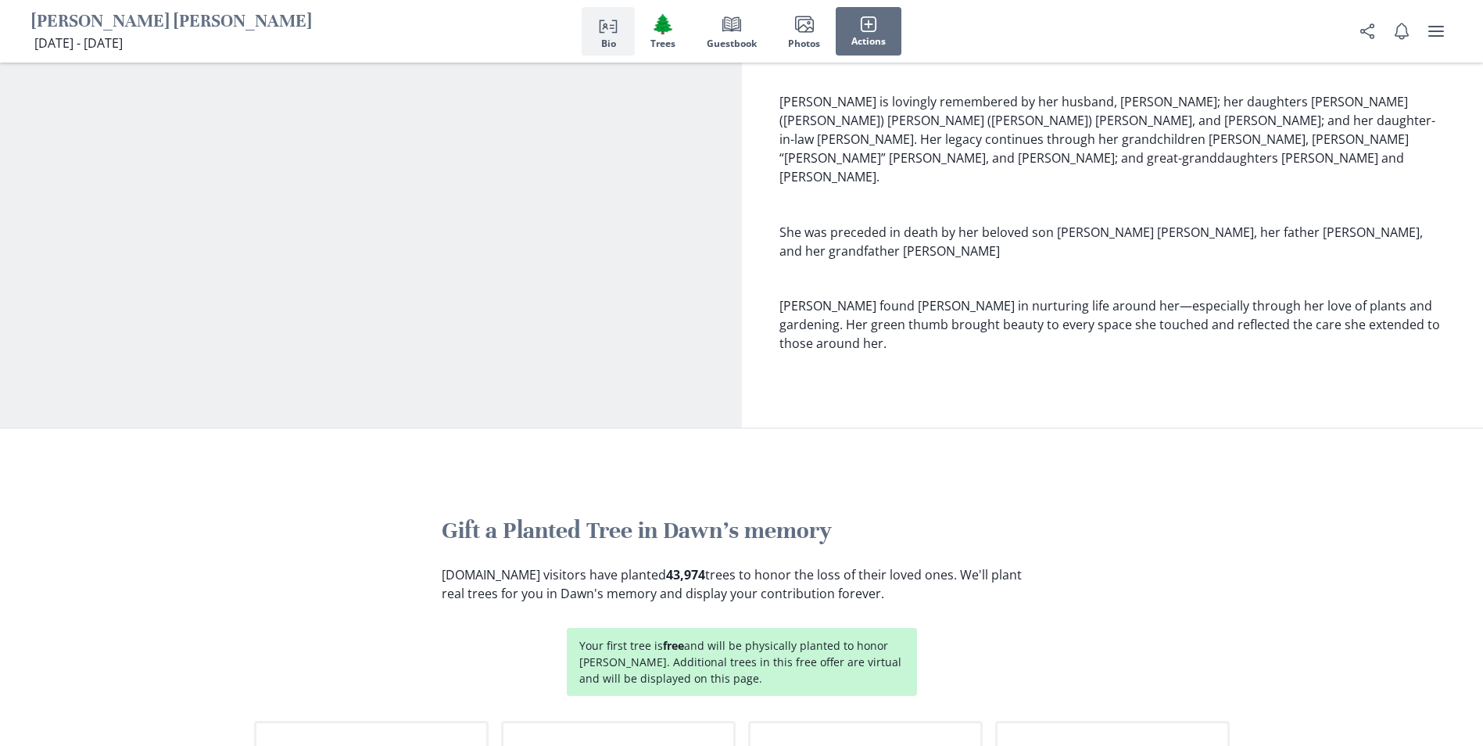
scroll to position [1485, 0]
